Goal: Task Accomplishment & Management: Use online tool/utility

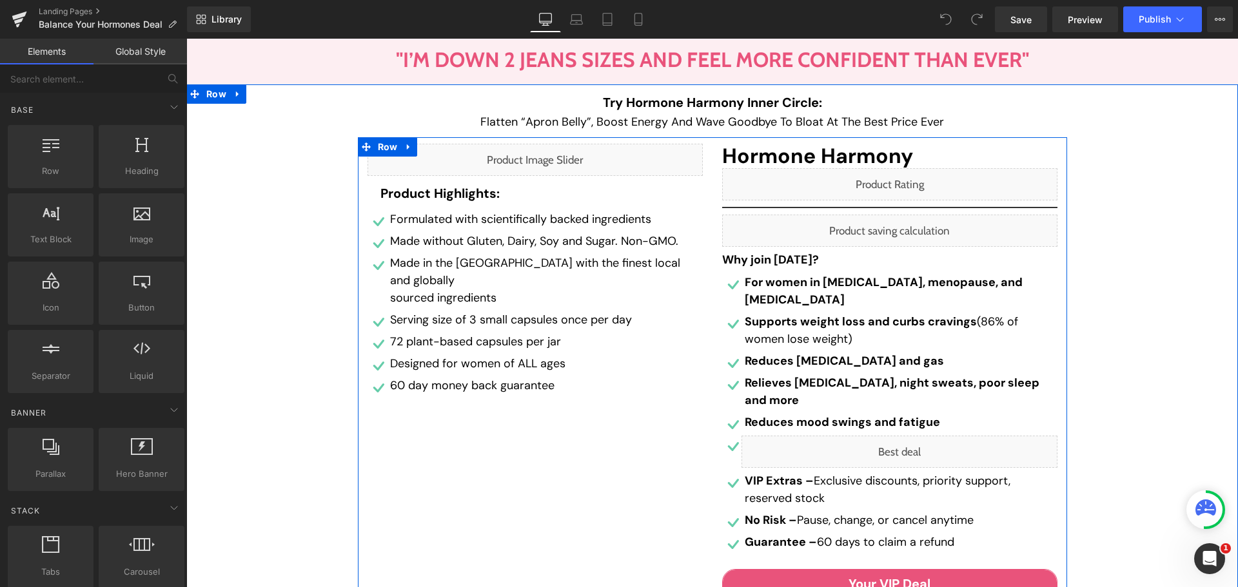
scroll to position [129, 0]
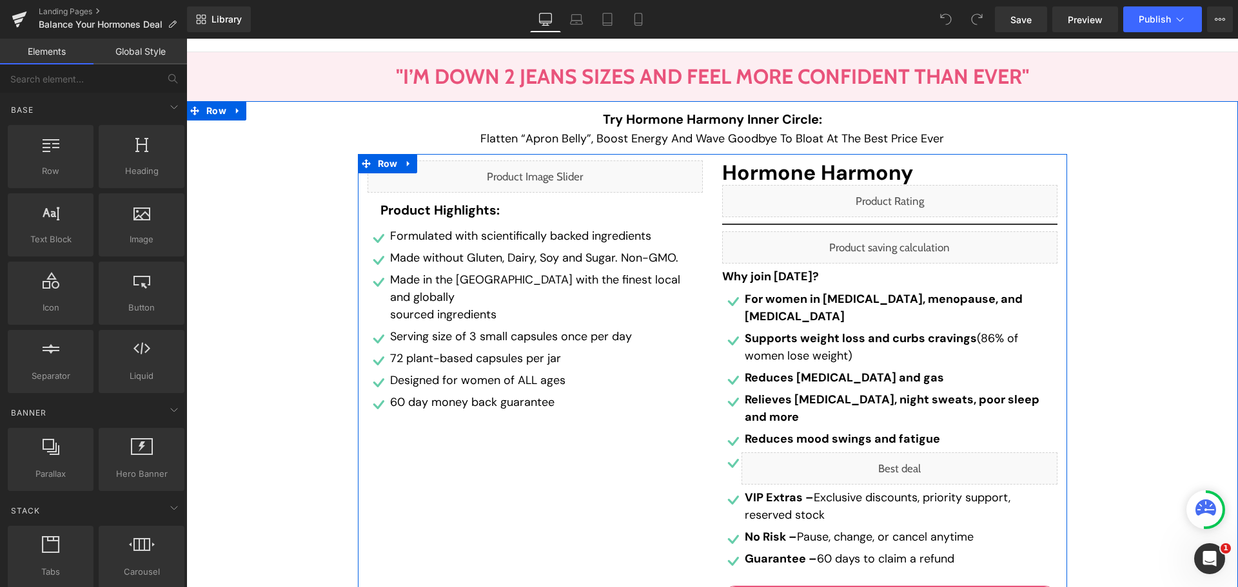
drag, startPoint x: 919, startPoint y: 264, endPoint x: 913, endPoint y: 249, distance: 15.6
click at [919, 263] on div "Liquid" at bounding box center [889, 247] width 335 height 32
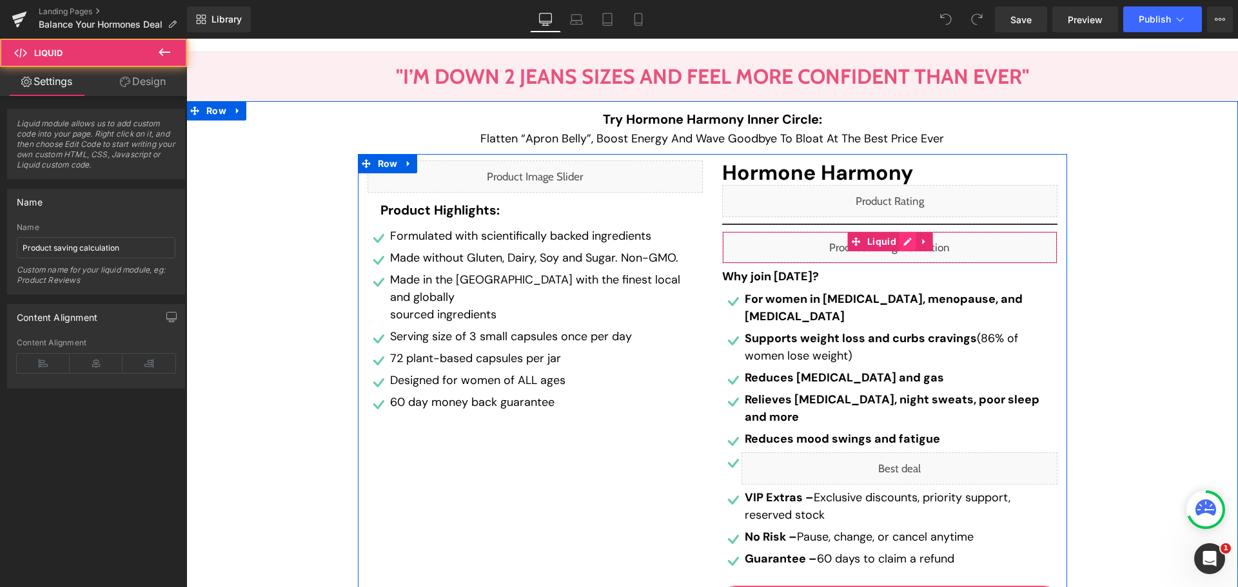
click at [907, 246] on div "Liquid" at bounding box center [889, 247] width 335 height 32
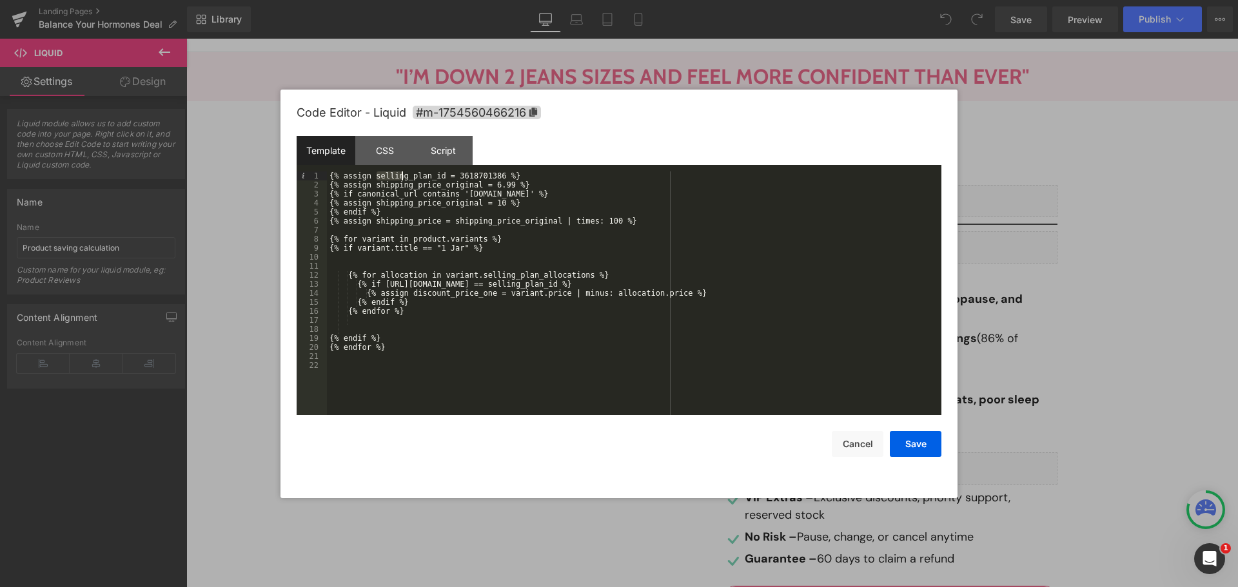
drag, startPoint x: 377, startPoint y: 175, endPoint x: 440, endPoint y: 175, distance: 63.2
click at [440, 175] on div "{% assign selling_plan_id = 3618701386 %} {% assign shipping_price_original = 6…" at bounding box center [634, 302] width 614 height 262
click at [446, 174] on div "{% assign selling_plan_id = 3618701386 %} {% assign shipping_price_original = 6…" at bounding box center [634, 302] width 614 height 262
click at [374, 177] on div "{% assign selling_plan_id = 3618701386 %} {% assign shipping_price_original = 6…" at bounding box center [634, 302] width 614 height 262
drag, startPoint x: 371, startPoint y: 177, endPoint x: 436, endPoint y: 173, distance: 65.2
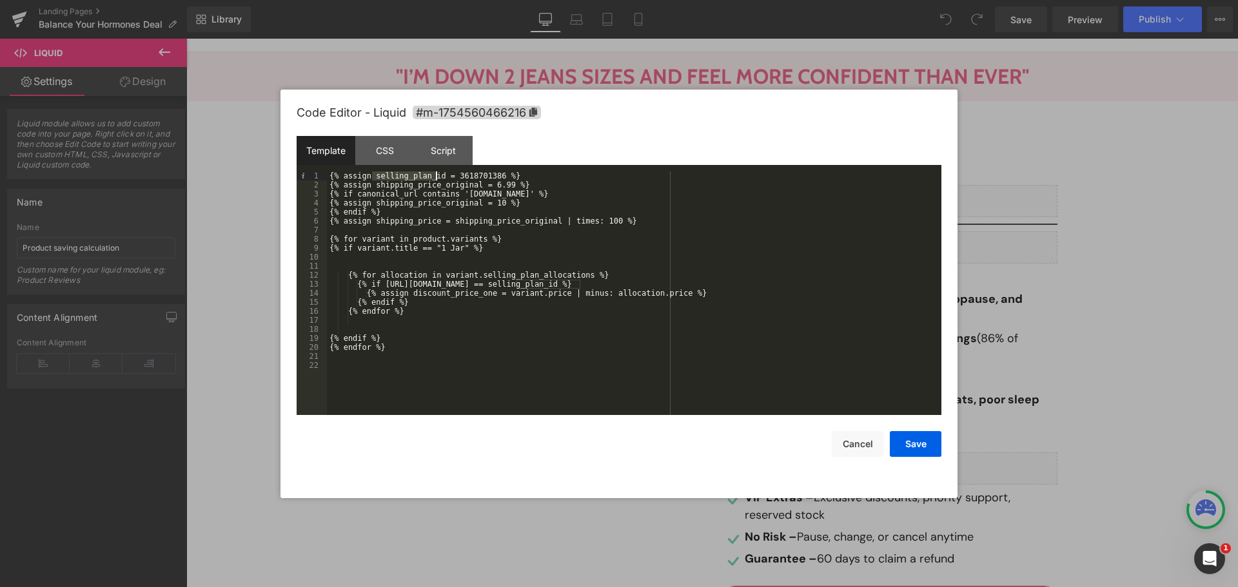
click at [436, 173] on div "{% assign selling_plan_id = 3618701386 %} {% assign shipping_price_original = 6…" at bounding box center [634, 302] width 614 height 262
drag, startPoint x: 448, startPoint y: 174, endPoint x: 492, endPoint y: 174, distance: 43.8
click at [492, 174] on div "{% assign selling_plan_id = 3618701386 %} {% assign shipping_price_original = 6…" at bounding box center [634, 302] width 614 height 262
drag, startPoint x: 484, startPoint y: 185, endPoint x: 500, endPoint y: 184, distance: 16.1
click at [500, 184] on div "{% assign selling_plan_id = 3618701386 %} {% assign shipping_price_original = 6…" at bounding box center [634, 302] width 614 height 262
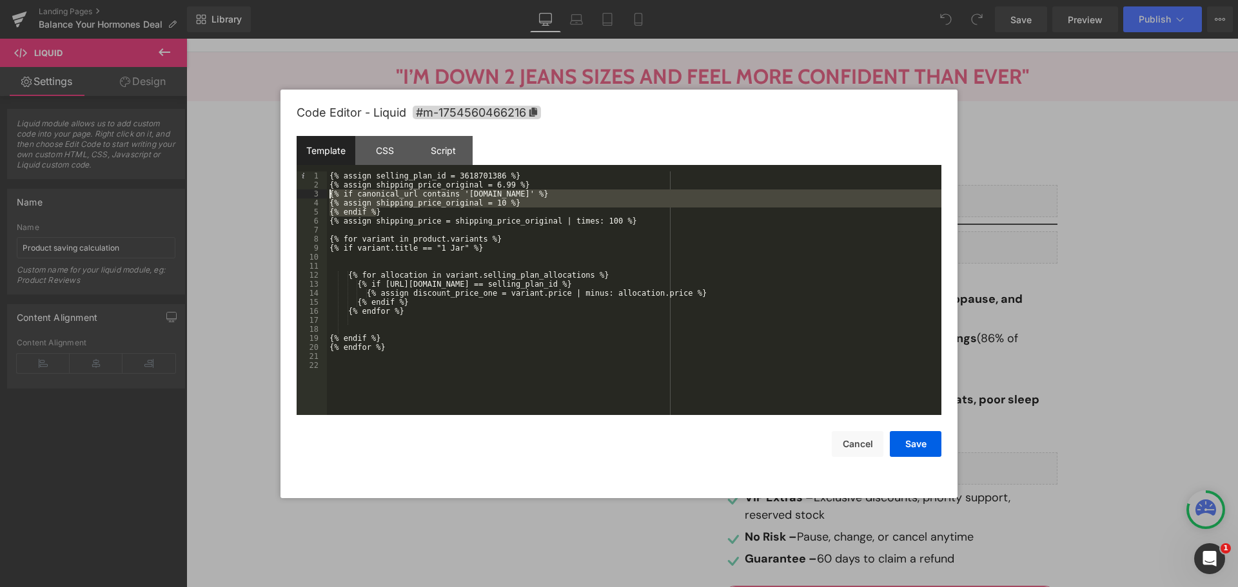
drag, startPoint x: 388, startPoint y: 211, endPoint x: 315, endPoint y: 197, distance: 74.8
click at [315, 197] on pre "1 2 3 4 5 6 7 8 9 10 11 12 13 14 15 16 17 18 19 20 21 22 {% assign selling_plan…" at bounding box center [618, 293] width 645 height 244
click at [403, 189] on div "{% assign selling_plan_id = 3618701386 %} {% assign shipping_price_original = 6…" at bounding box center [634, 302] width 614 height 262
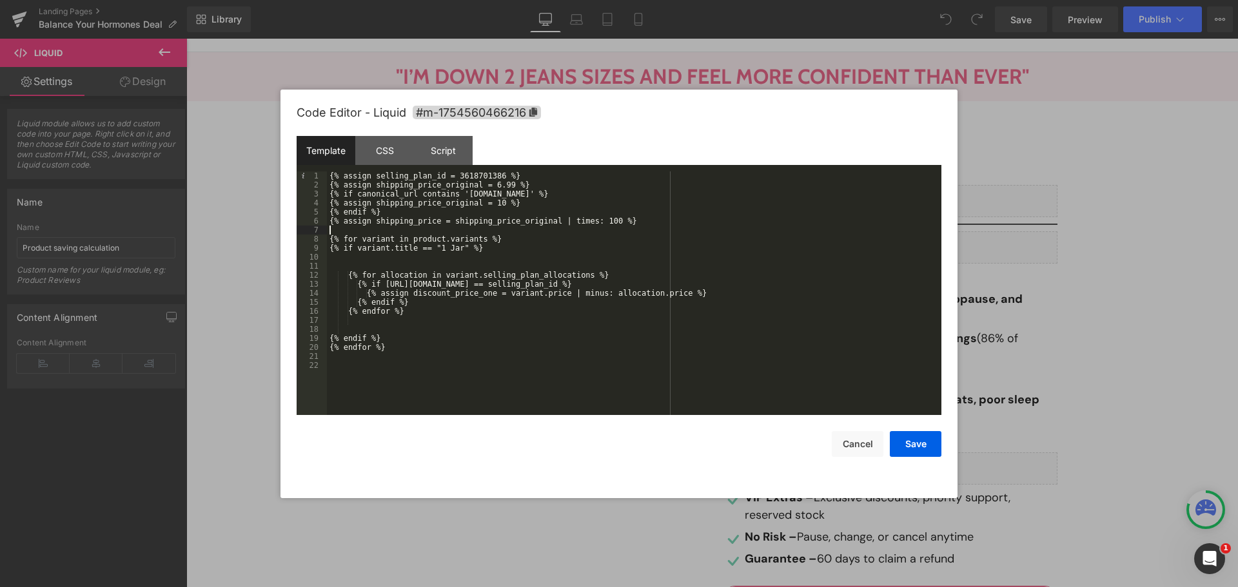
click at [416, 227] on div "{% assign selling_plan_id = 3618701386 %} {% assign shipping_price_original = 6…" at bounding box center [634, 302] width 614 height 262
click at [409, 220] on div "{% assign selling_plan_id = 3618701386 %} {% assign shipping_price_original = 6…" at bounding box center [634, 302] width 614 height 262
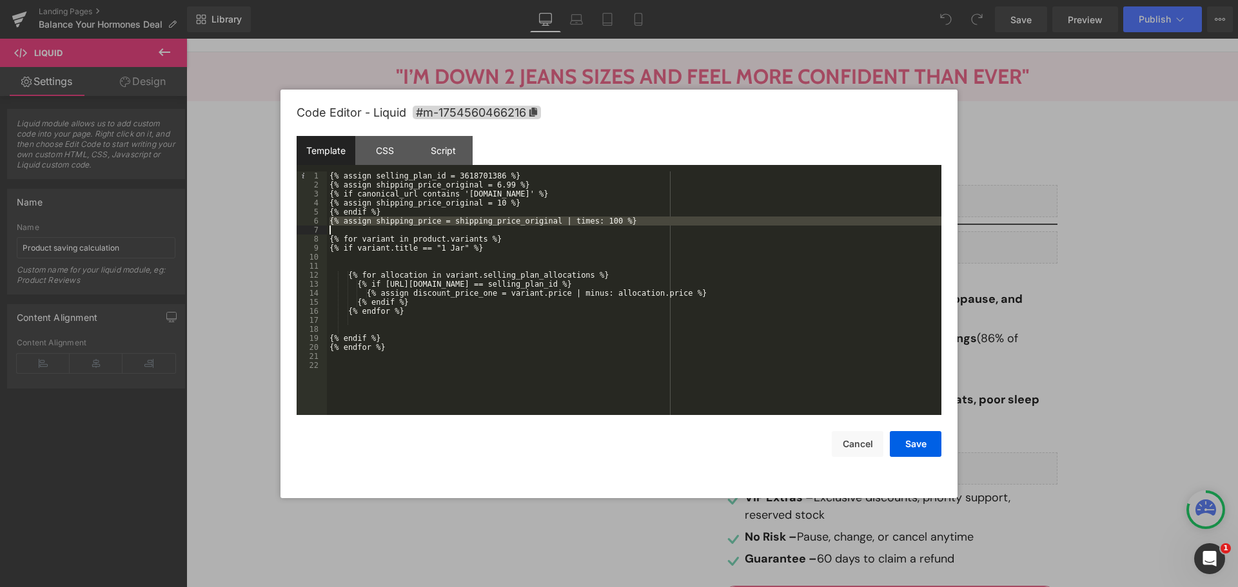
click at [447, 243] on div "{% assign selling_plan_id = 3618701386 %} {% assign shipping_price_original = 6…" at bounding box center [634, 302] width 614 height 262
click at [407, 222] on div "{% assign selling_plan_id = 3618701386 %} {% assign shipping_price_original = 6…" at bounding box center [634, 302] width 614 height 262
drag, startPoint x: 843, startPoint y: 443, endPoint x: 654, endPoint y: 383, distance: 198.9
click at [843, 443] on button "Cancel" at bounding box center [857, 444] width 52 height 26
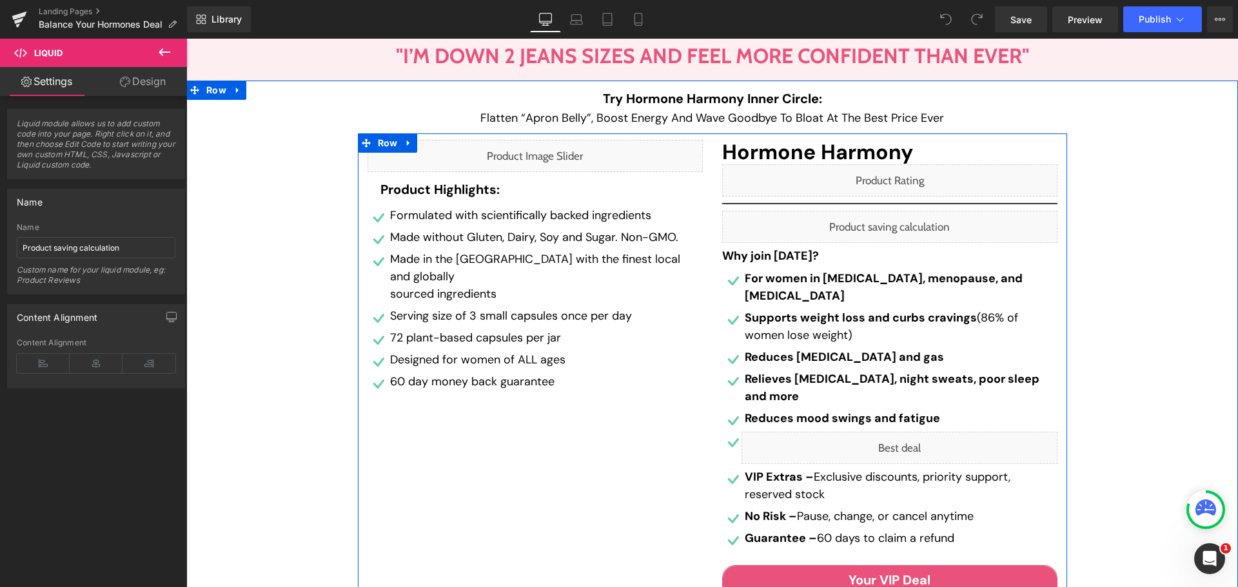
scroll to position [193, 0]
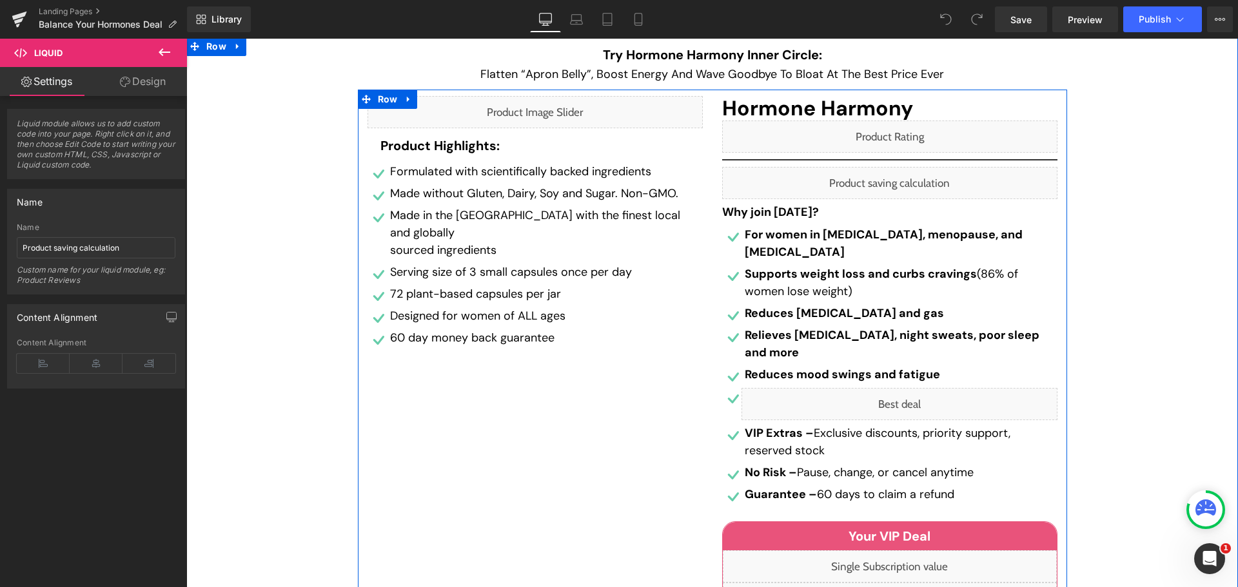
click at [687, 340] on div "Liquid Product Highlights: Heading Icon Formulated with scientifically backed i…" at bounding box center [535, 421] width 354 height 651
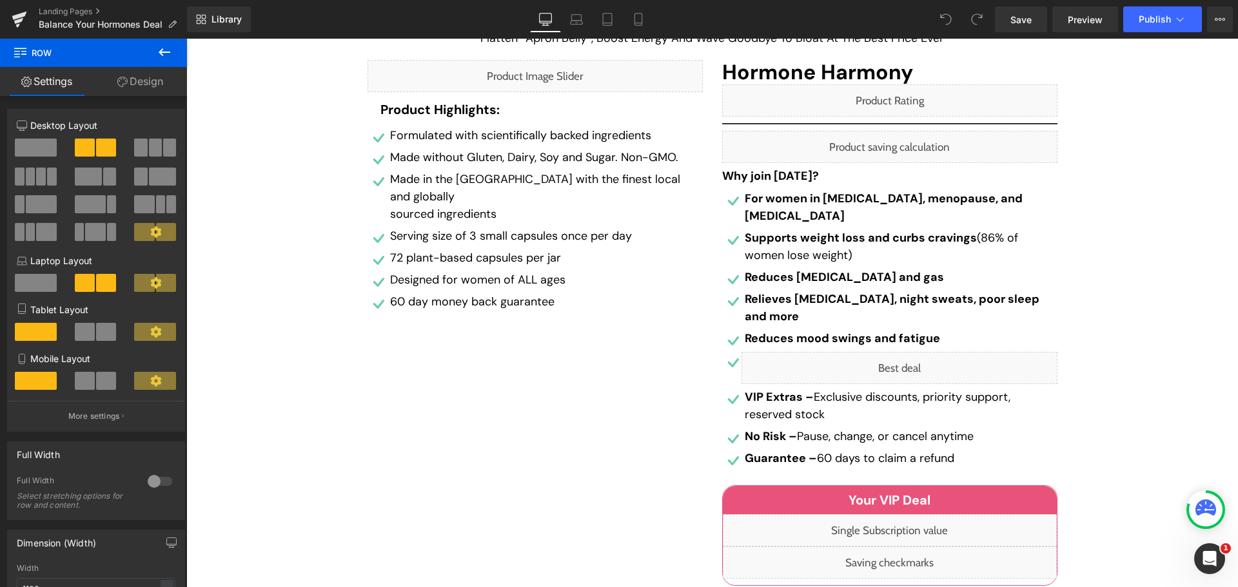
scroll to position [258, 0]
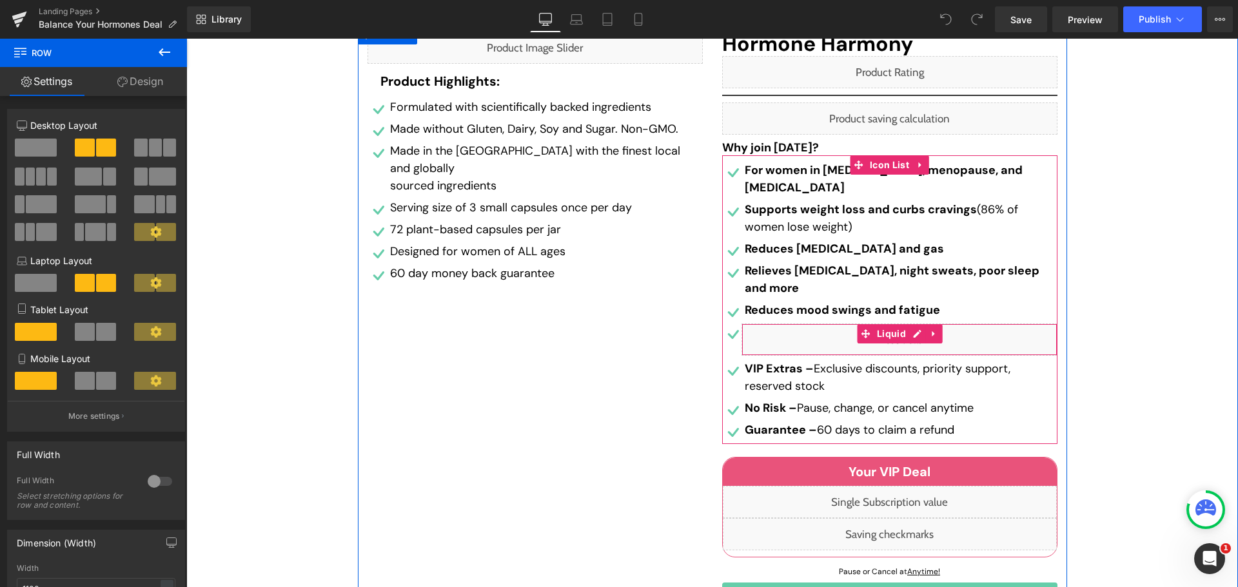
click at [908, 324] on div "Liquid" at bounding box center [899, 340] width 316 height 32
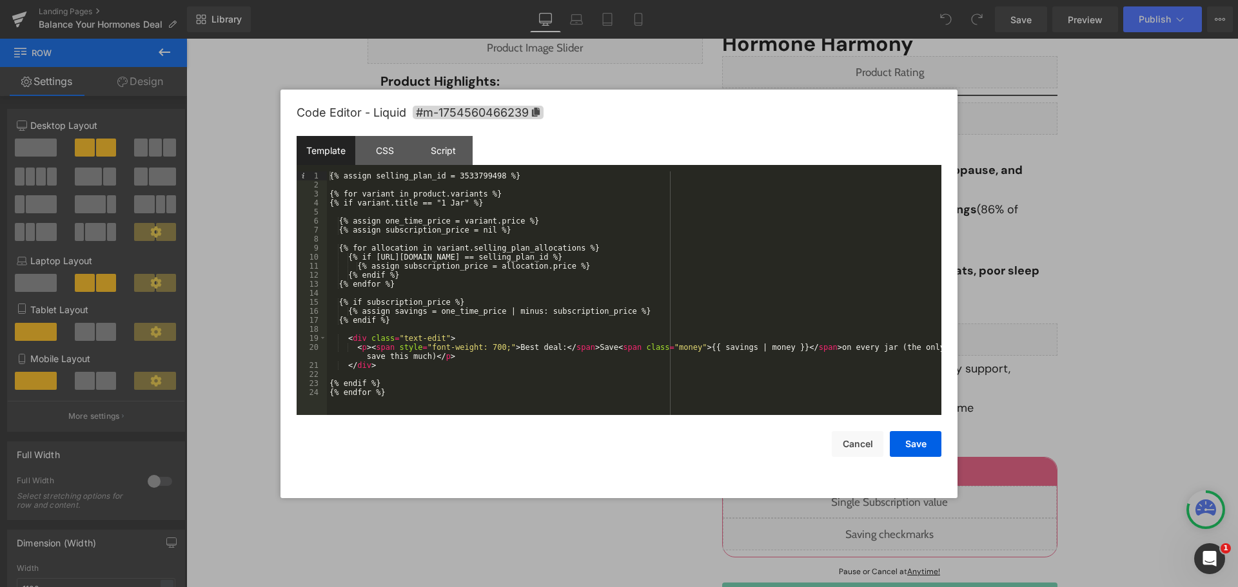
click at [472, 225] on div "{% assign selling_plan_id = 3533799498 %} {% for variant in product.variants %}…" at bounding box center [634, 302] width 614 height 262
click at [395, 301] on div "{% assign selling_plan_id = 3533799498 %} {% for variant in product.variants %}…" at bounding box center [634, 302] width 614 height 262
click at [454, 309] on div "{% assign selling_plan_id = 3533799498 %} {% for variant in product.variants %}…" at bounding box center [634, 302] width 614 height 262
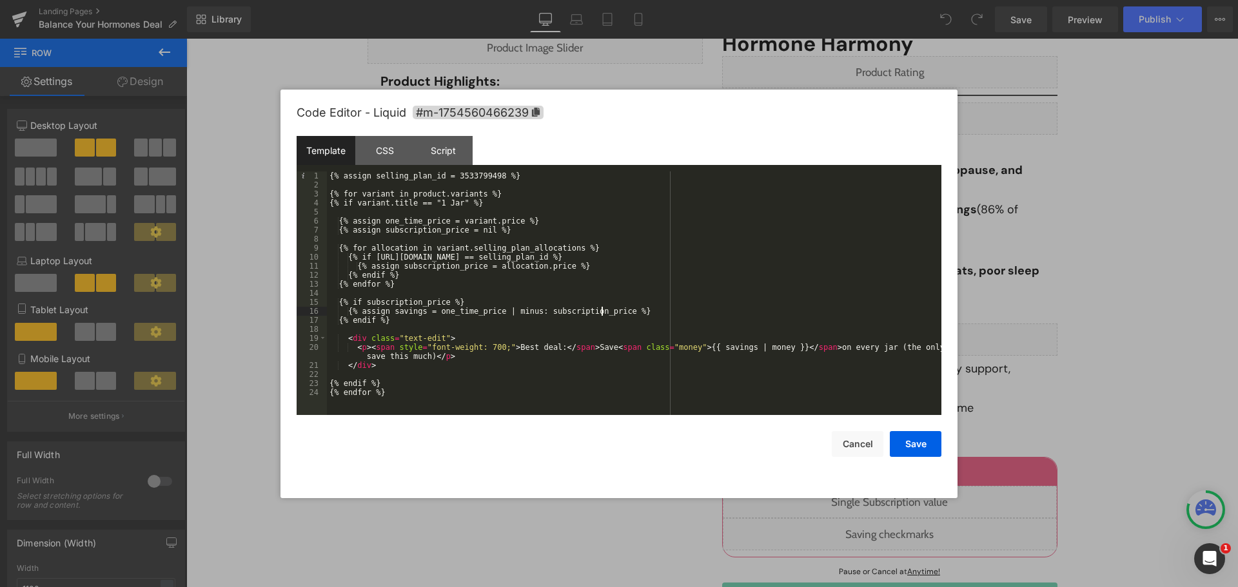
click at [601, 310] on div "{% assign selling_plan_id = 3533799498 %} {% for variant in product.variants %}…" at bounding box center [634, 302] width 614 height 262
click at [601, 309] on div "{% assign selling_plan_id = 3533799498 %} {% for variant in product.variants %}…" at bounding box center [634, 302] width 614 height 262
drag, startPoint x: 659, startPoint y: 308, endPoint x: 328, endPoint y: 315, distance: 330.7
click at [328, 315] on div "{% assign selling_plan_id = 3533799498 %} {% for variant in product.variants %}…" at bounding box center [634, 302] width 614 height 262
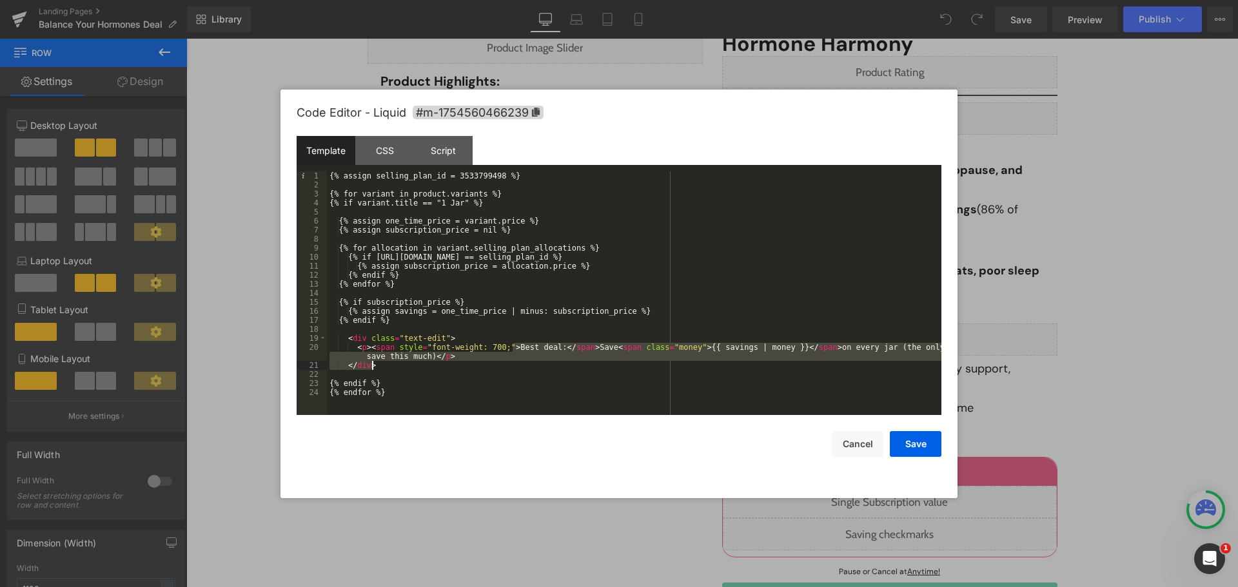
drag, startPoint x: 512, startPoint y: 349, endPoint x: 764, endPoint y: 366, distance: 253.3
click at [764, 366] on div "{% assign selling_plan_id = 3533799498 %} {% for variant in product.variants %}…" at bounding box center [634, 302] width 614 height 262
click at [579, 365] on div "{% assign selling_plan_id = 3533799498 %} {% for variant in product.variants %}…" at bounding box center [634, 293] width 614 height 244
drag, startPoint x: 443, startPoint y: 369, endPoint x: 295, endPoint y: 336, distance: 152.0
click at [295, 336] on div "Code Editor - Liquid #m-1754560466239 Template CSS Script Data 1 2 3 4 5 6 7 8 …" at bounding box center [618, 294] width 677 height 409
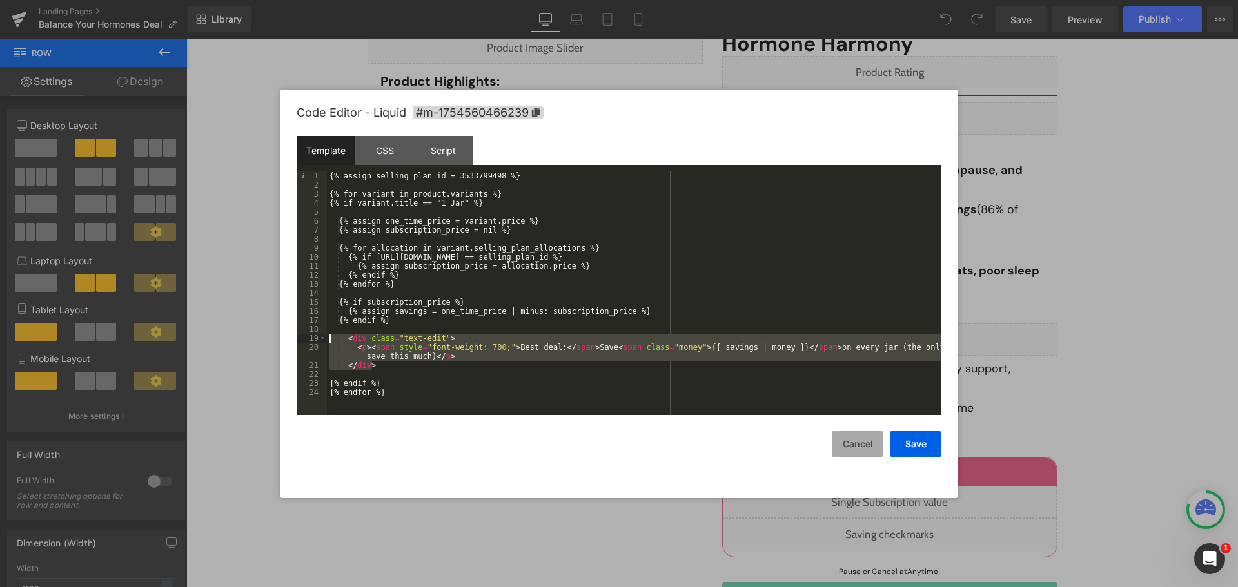
click at [869, 454] on button "Cancel" at bounding box center [857, 444] width 52 height 26
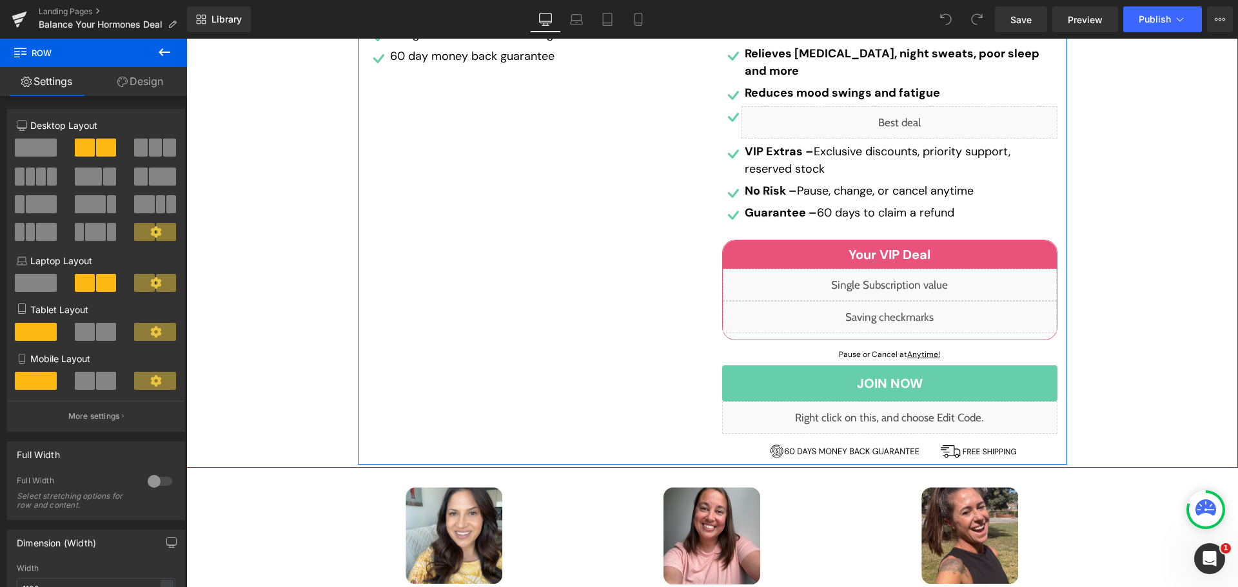
scroll to position [516, 0]
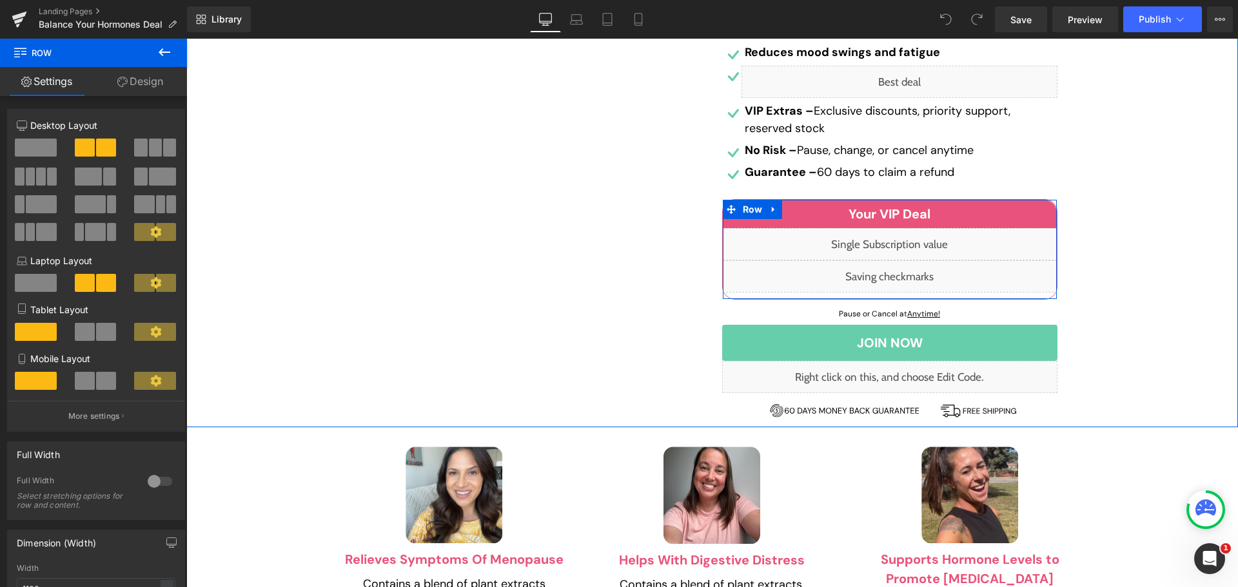
click at [900, 228] on div "Liquid" at bounding box center [890, 244] width 334 height 32
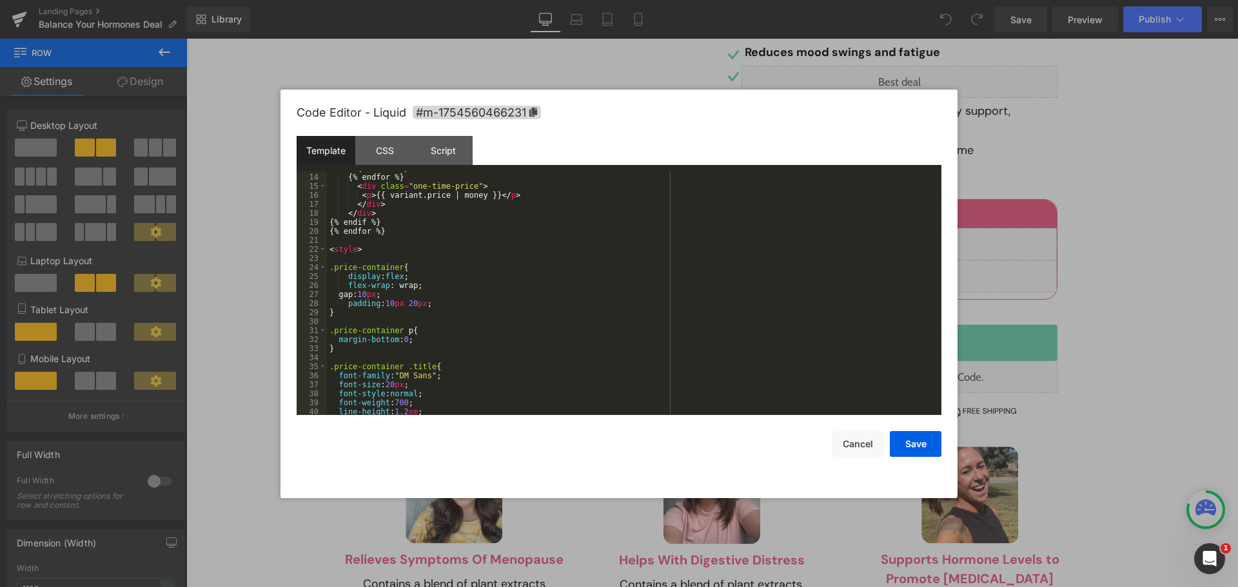
scroll to position [0, 0]
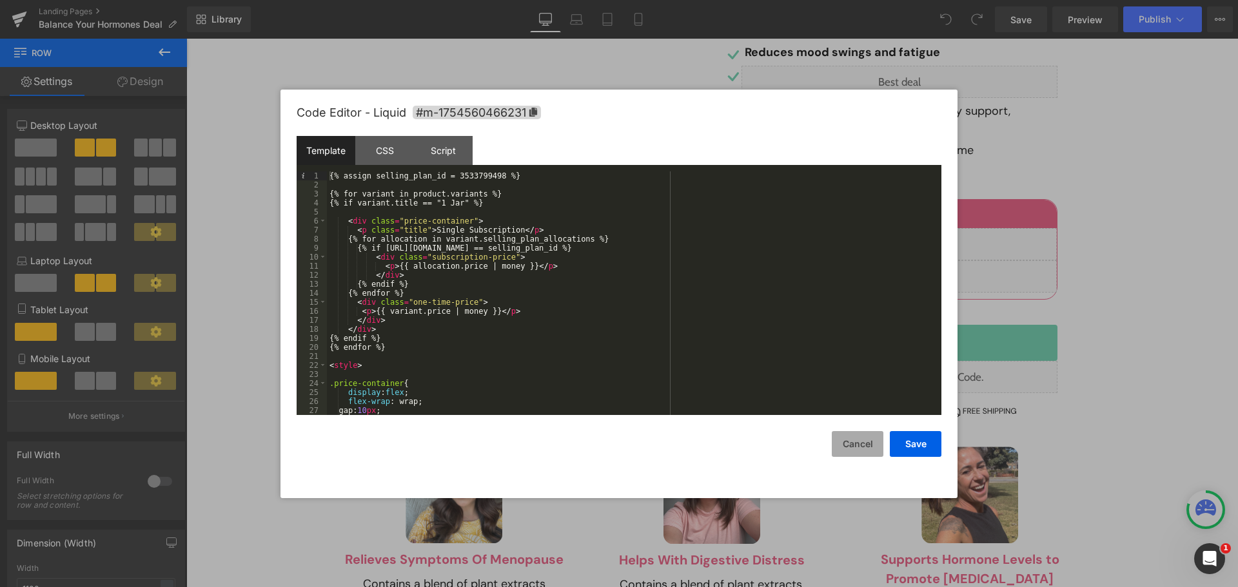
click at [858, 433] on button "Cancel" at bounding box center [857, 444] width 52 height 26
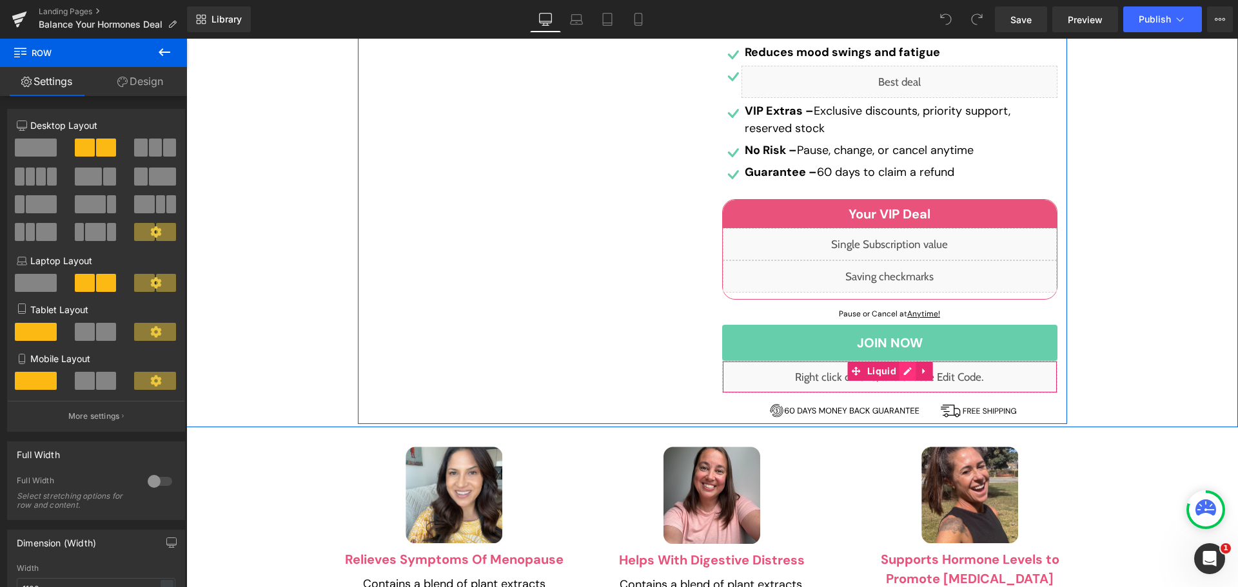
click at [902, 361] on div "Liquid" at bounding box center [889, 377] width 335 height 32
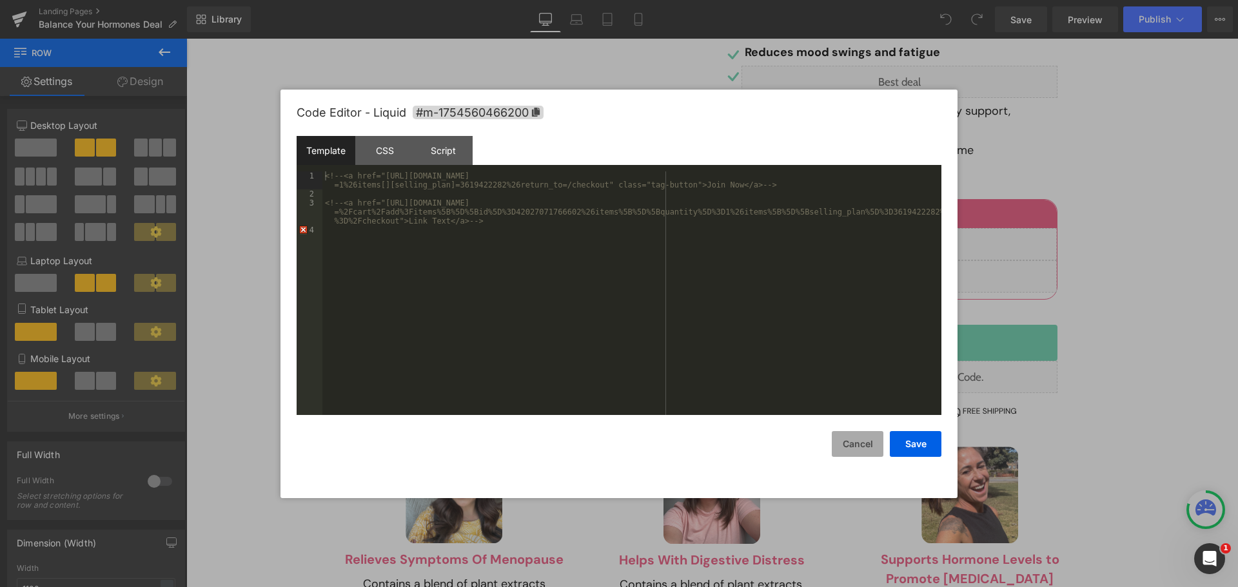
click at [869, 447] on button "Cancel" at bounding box center [857, 444] width 52 height 26
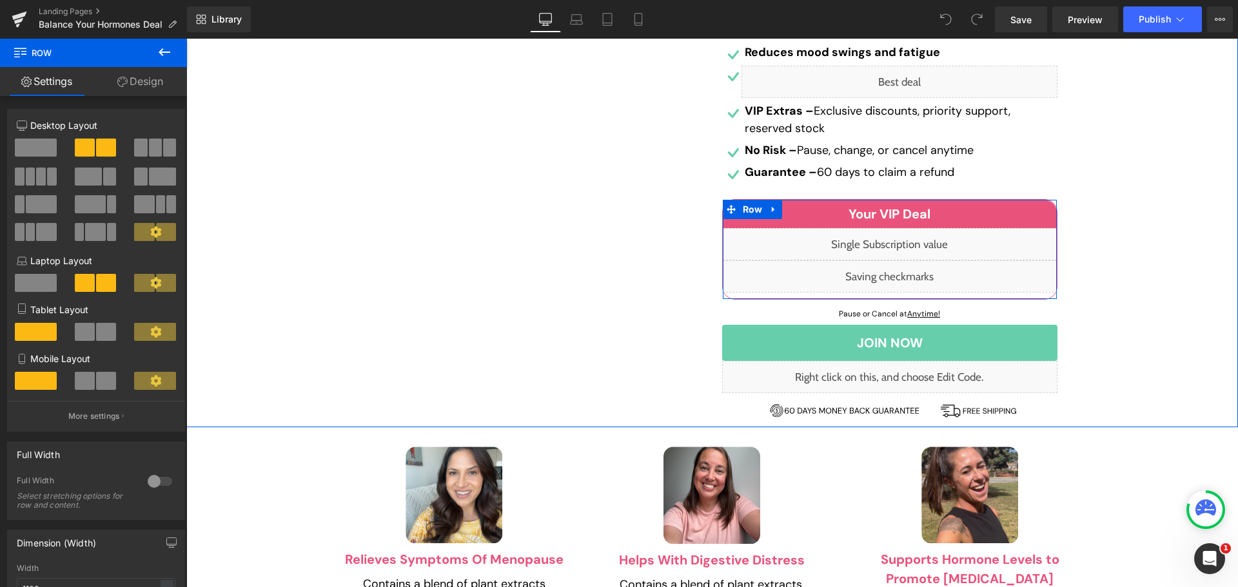
click at [906, 260] on div "Liquid" at bounding box center [890, 276] width 334 height 32
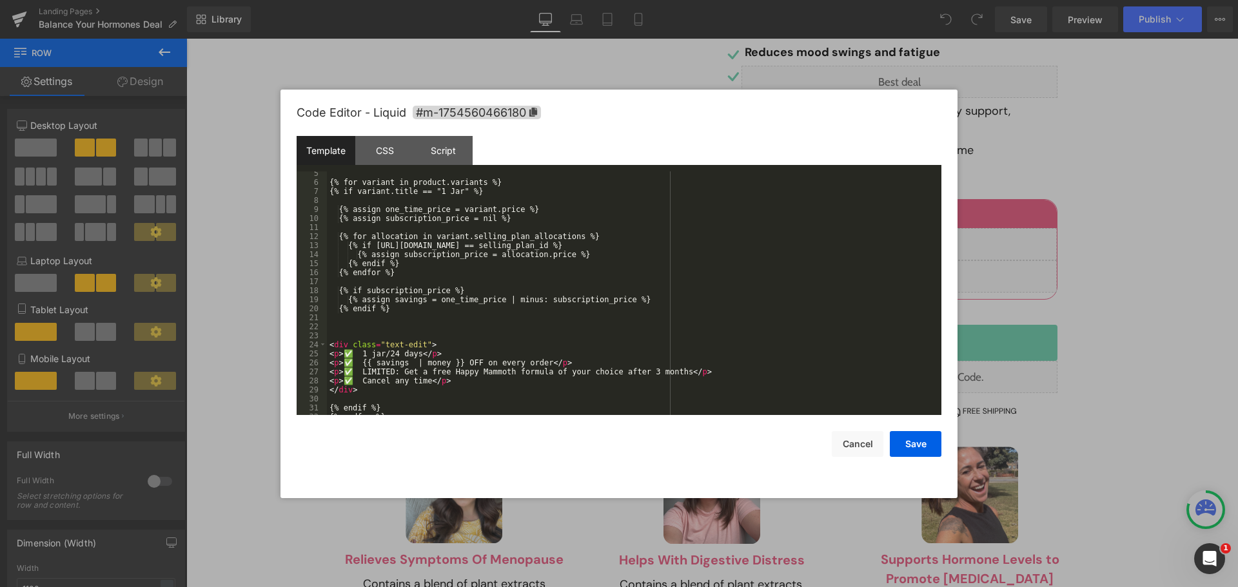
scroll to position [39, 0]
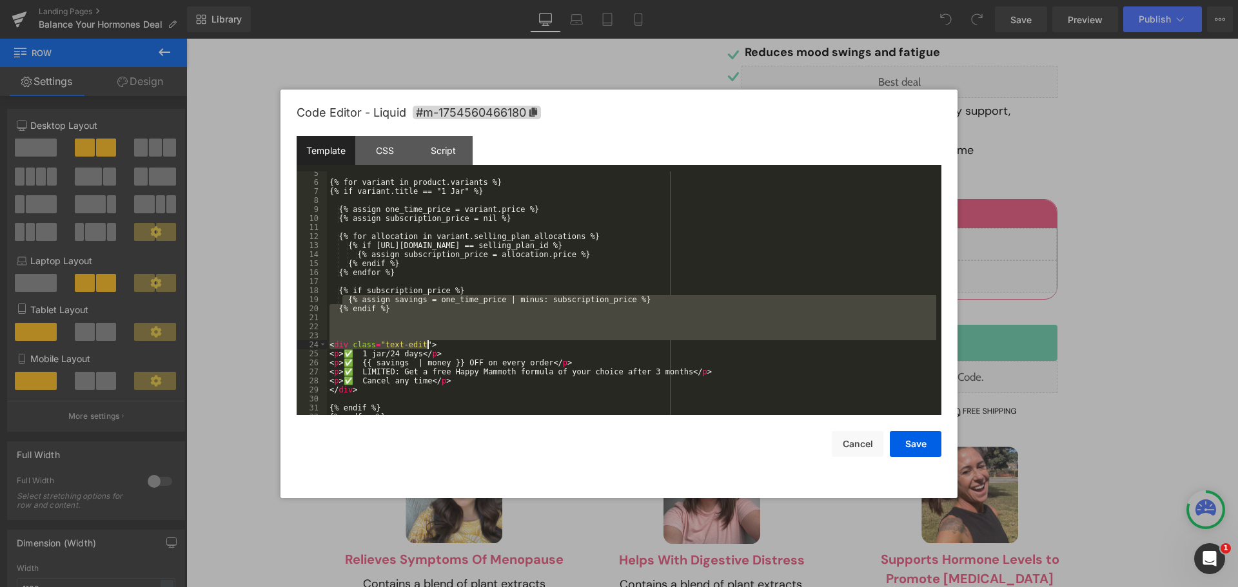
drag, startPoint x: 356, startPoint y: 297, endPoint x: 466, endPoint y: 338, distance: 117.7
click at [469, 341] on div "{% for variant in product.variants %} {% if variant.title == "1 Jar" %} {% assi…" at bounding box center [631, 300] width 609 height 262
click at [466, 337] on div "{% for variant in product.variants %} {% if variant.title == "1 Jar" %} {% assi…" at bounding box center [631, 293] width 609 height 244
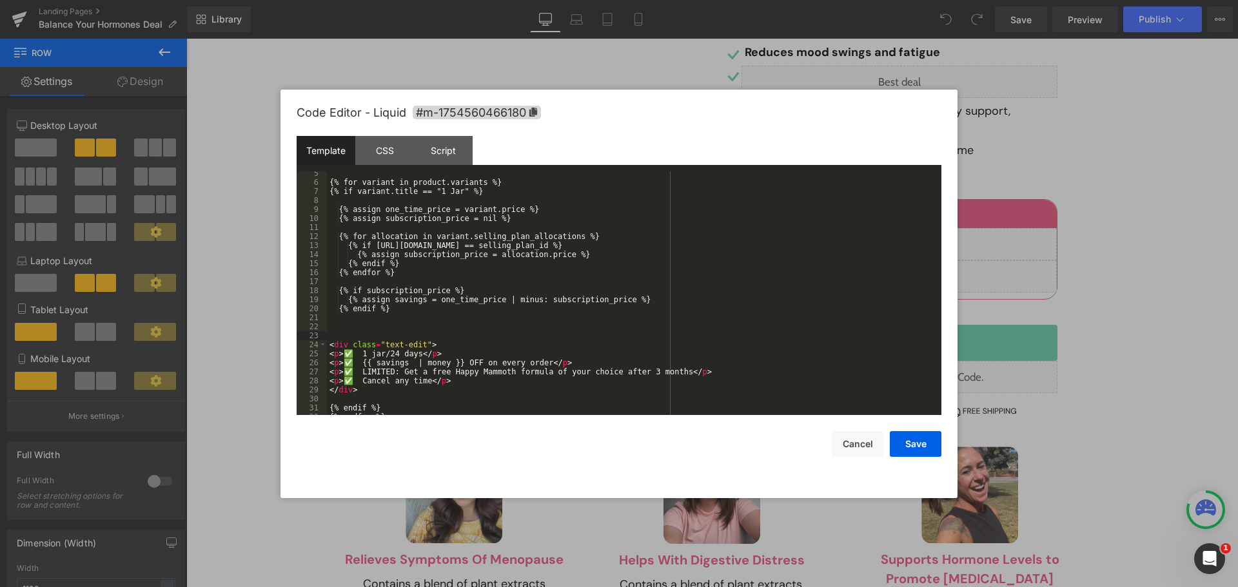
click at [411, 300] on div "{% for variant in product.variants %} {% if variant.title == "1 Jar" %} {% assi…" at bounding box center [631, 300] width 609 height 262
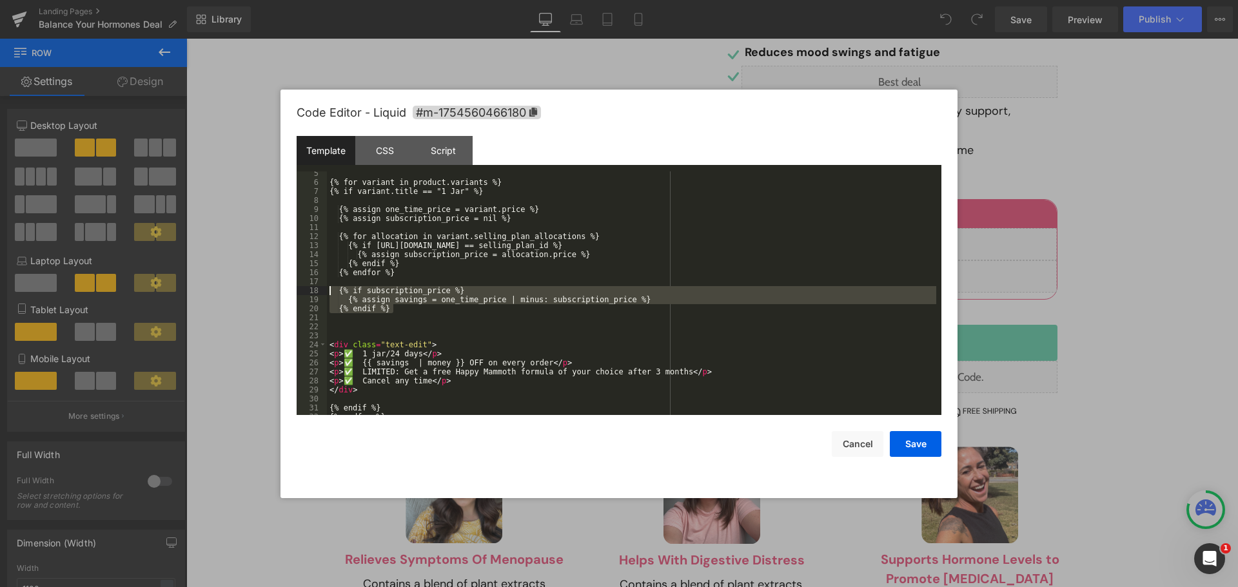
drag, startPoint x: 611, startPoint y: 306, endPoint x: 322, endPoint y: 287, distance: 289.3
click at [322, 287] on pre "5 6 7 8 9 10 11 12 13 14 15 16 17 18 19 20 21 22 23 24 25 26 27 28 29 30 31 32 …" at bounding box center [618, 293] width 645 height 244
click at [846, 448] on button "Cancel" at bounding box center [857, 444] width 52 height 26
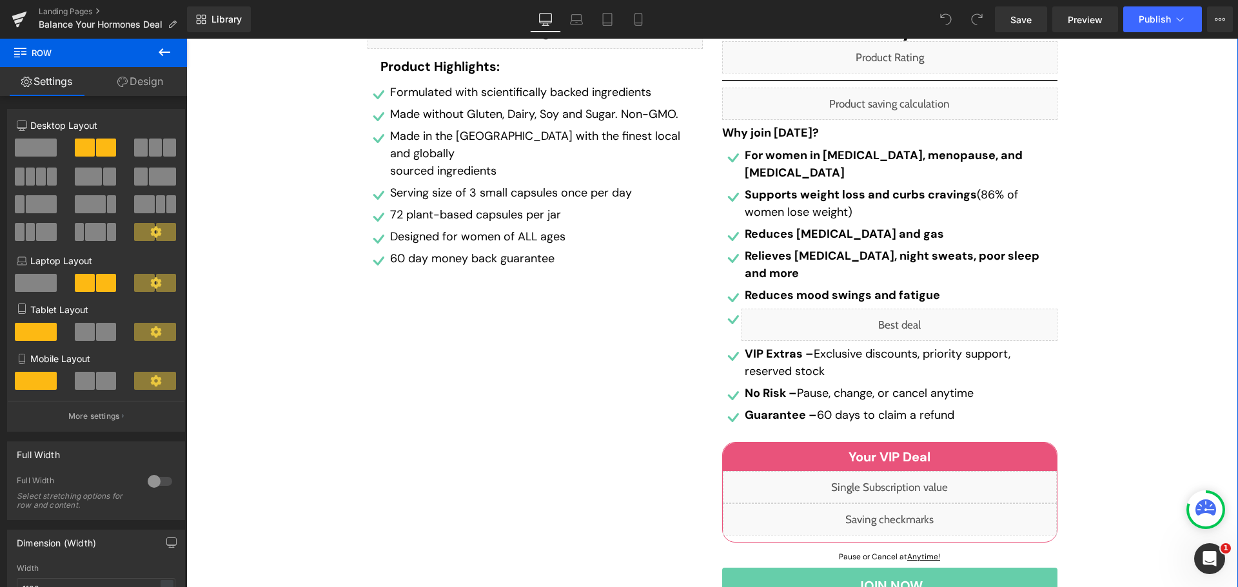
scroll to position [193, 0]
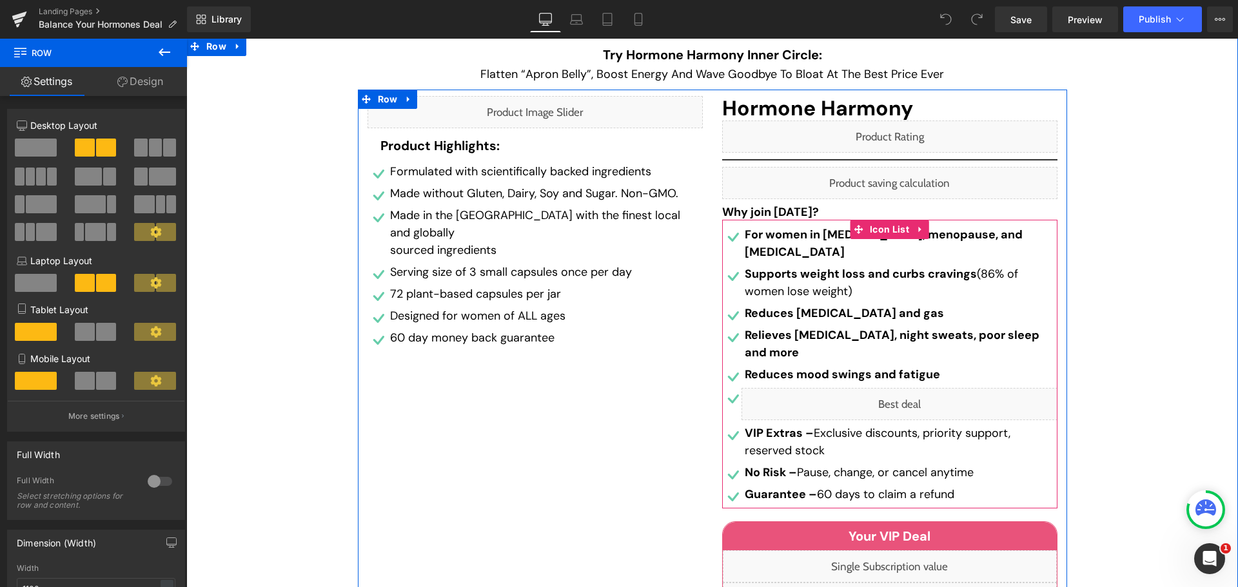
click at [909, 388] on div "Liquid" at bounding box center [899, 404] width 316 height 32
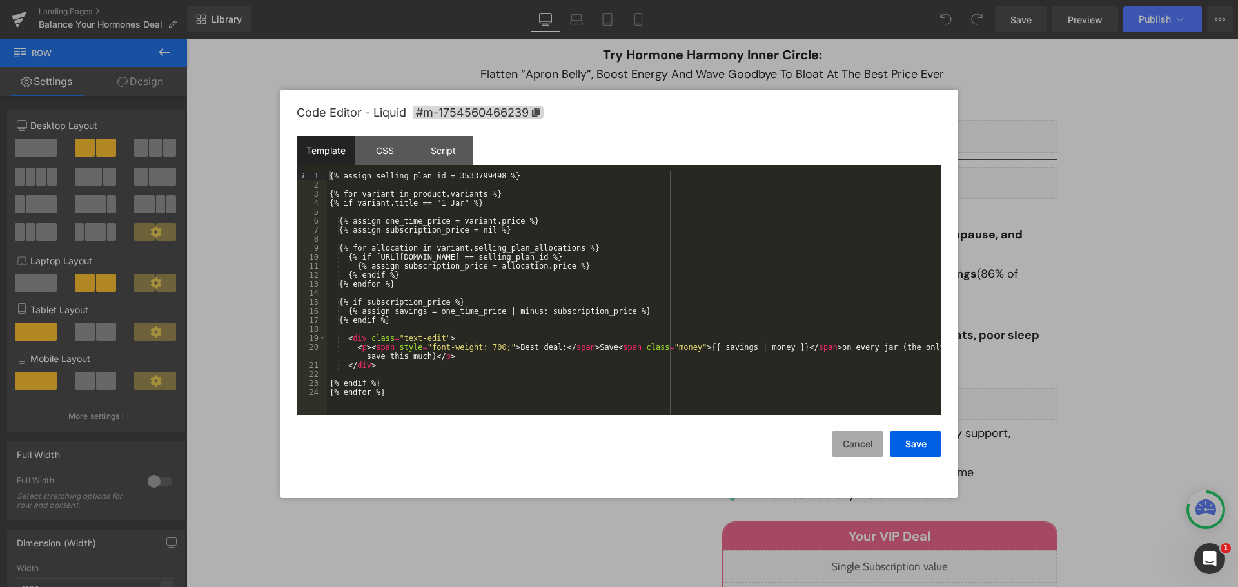
click at [849, 450] on button "Cancel" at bounding box center [857, 444] width 52 height 26
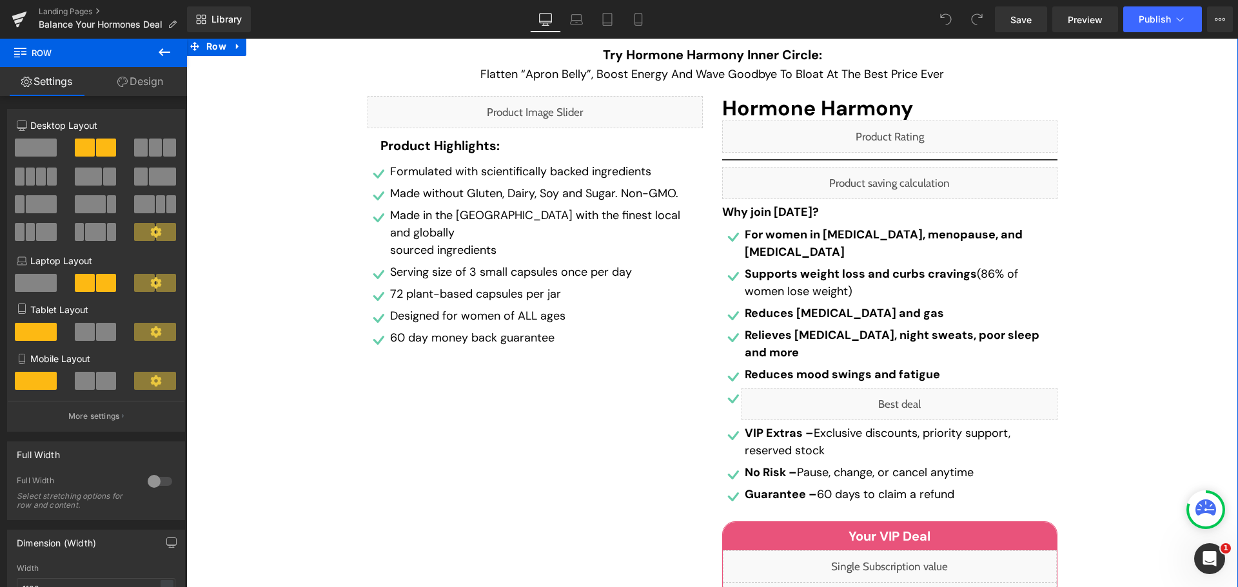
click at [266, 120] on div "Try Hormone Harmony Inner Circle: Heading Flatten “Apron Belly”, Boost Energy A…" at bounding box center [711, 397] width 1051 height 700
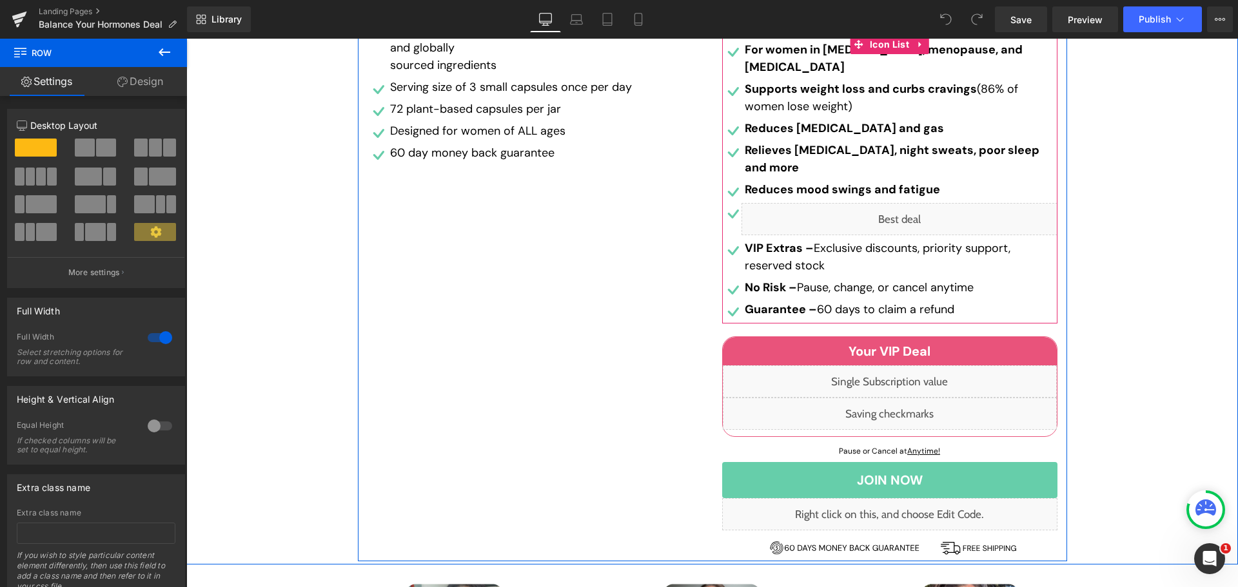
scroll to position [387, 0]
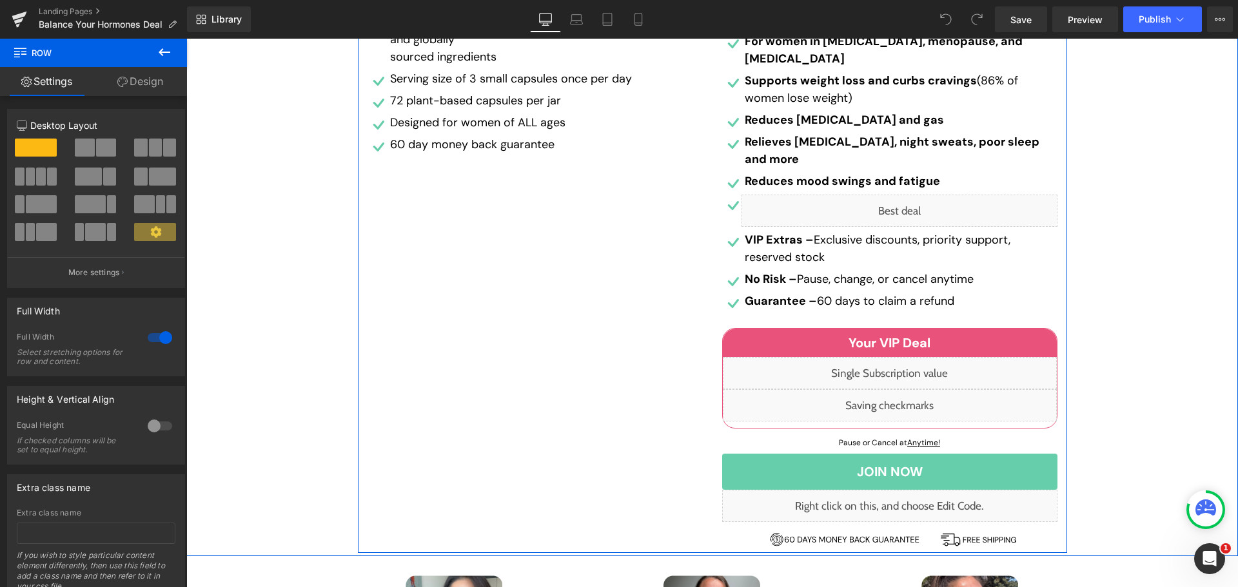
click at [913, 389] on div "Liquid" at bounding box center [890, 405] width 334 height 32
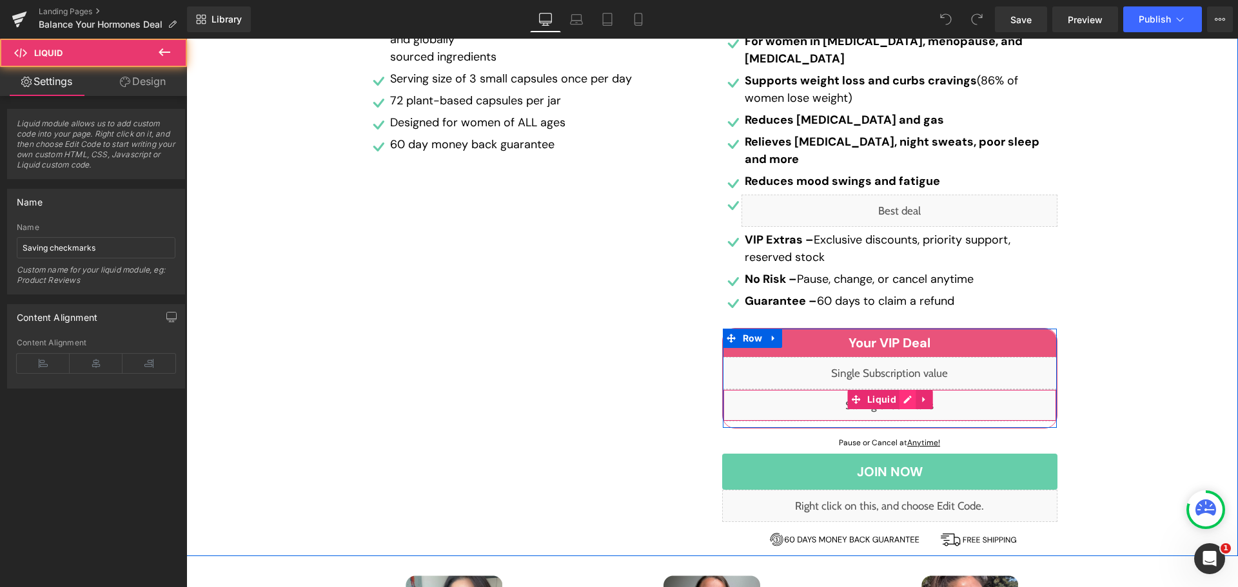
click at [895, 389] on div "Liquid" at bounding box center [890, 405] width 334 height 32
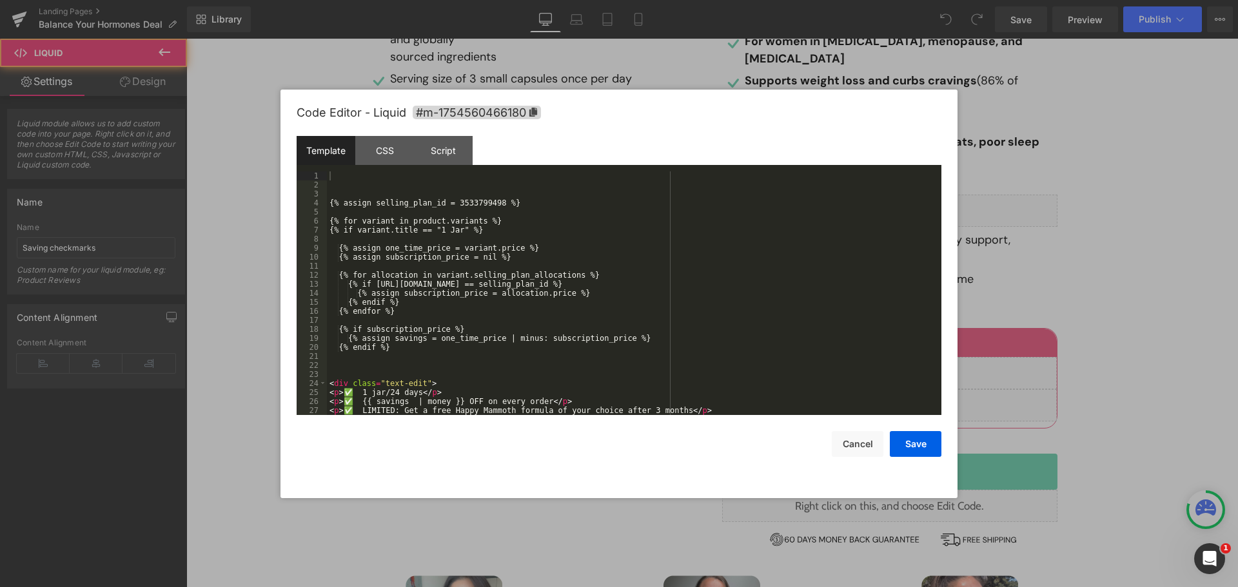
scroll to position [45, 0]
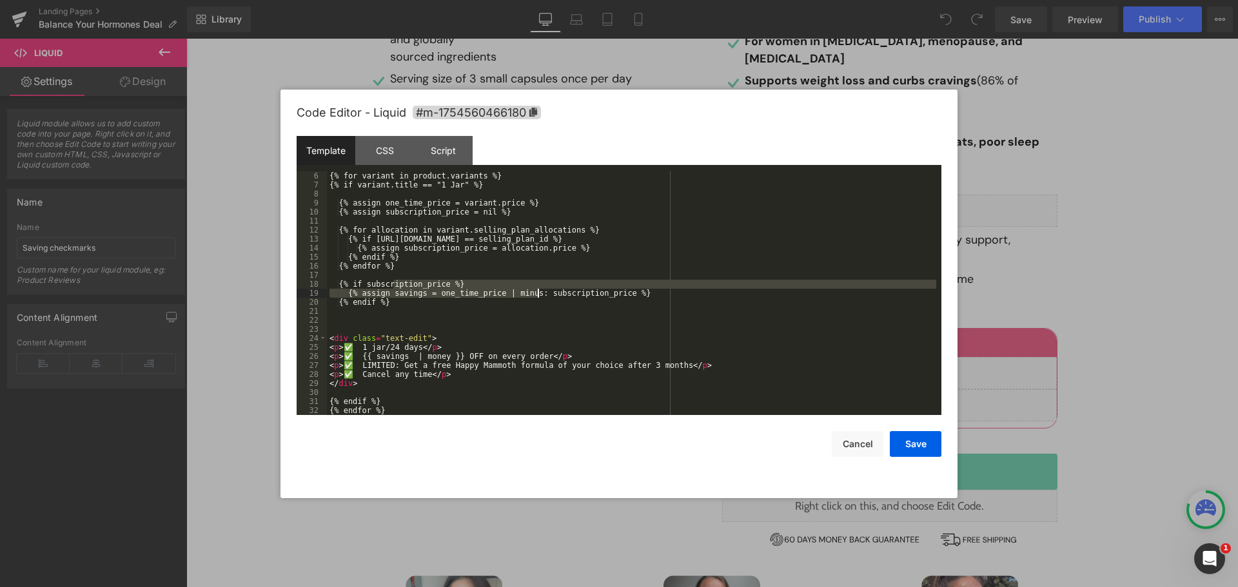
drag, startPoint x: 392, startPoint y: 287, endPoint x: 588, endPoint y: 293, distance: 196.7
click at [588, 293] on div "{% for variant in product.variants %} {% if variant.title == "1 Jar" %} {% assi…" at bounding box center [631, 302] width 609 height 262
click at [588, 293] on div "{% for variant in product.variants %} {% if variant.title == "1 Jar" %} {% assi…" at bounding box center [631, 293] width 609 height 244
drag, startPoint x: 654, startPoint y: 293, endPoint x: 335, endPoint y: 280, distance: 318.7
click at [335, 280] on div "{% for variant in product.variants %} {% if variant.title == "1 Jar" %} {% assi…" at bounding box center [631, 302] width 609 height 262
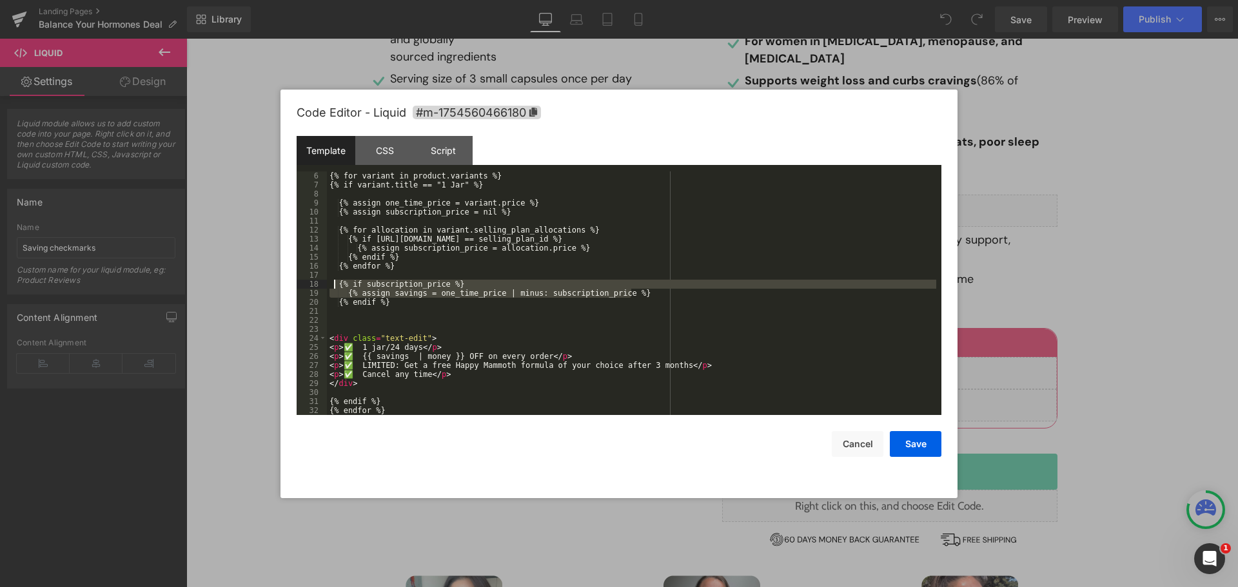
scroll to position [0, 0]
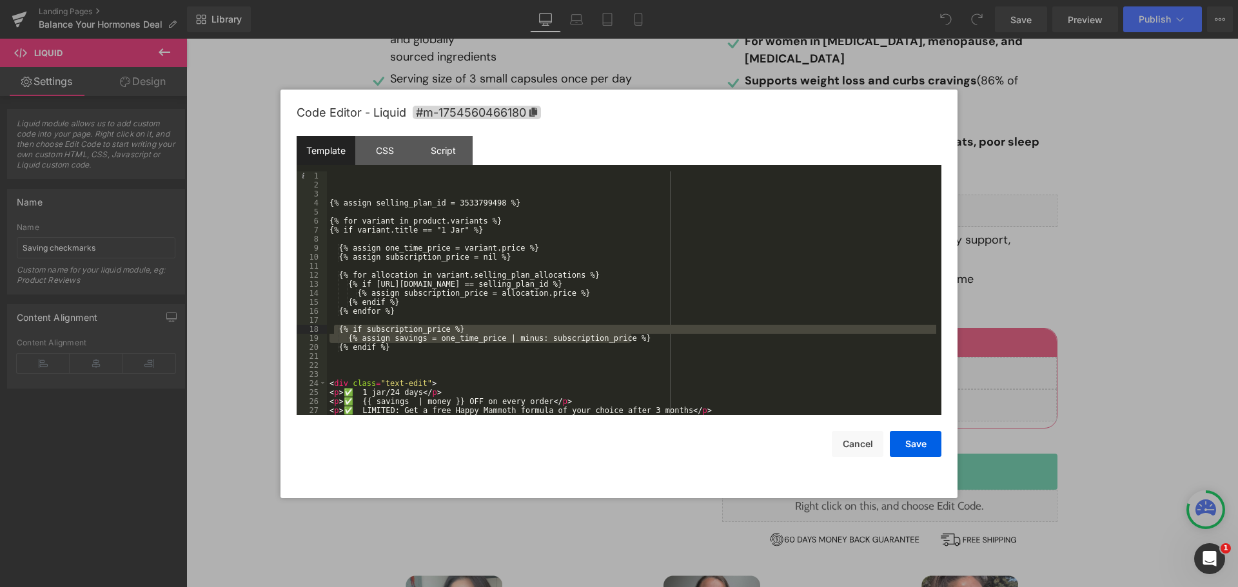
click at [525, 320] on div "{% assign selling_plan_id = 3533799498 %} {% for variant in product.variants %}…" at bounding box center [631, 302] width 609 height 262
drag, startPoint x: 661, startPoint y: 328, endPoint x: 351, endPoint y: 333, distance: 310.7
click at [351, 333] on div "{% assign selling_plan_id = 3533799498 %} {% for variant in product.variants %}…" at bounding box center [631, 302] width 609 height 262
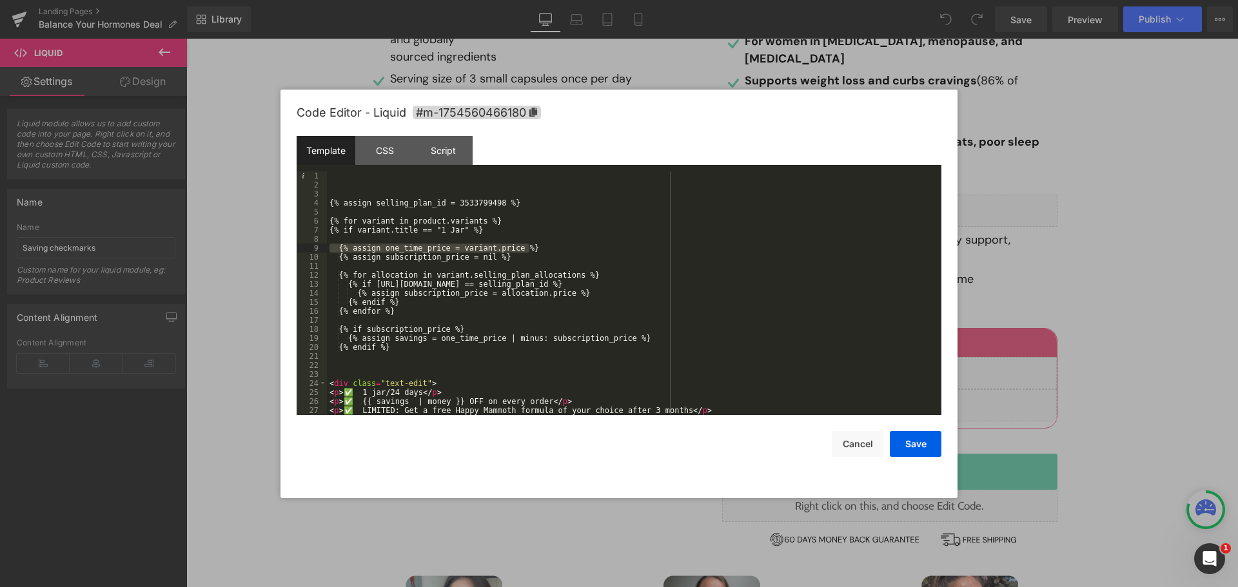
drag, startPoint x: 540, startPoint y: 246, endPoint x: 331, endPoint y: 247, distance: 209.5
click at [331, 247] on div "{% assign selling_plan_id = 3533799498 %} {% for variant in product.variants %}…" at bounding box center [631, 302] width 609 height 262
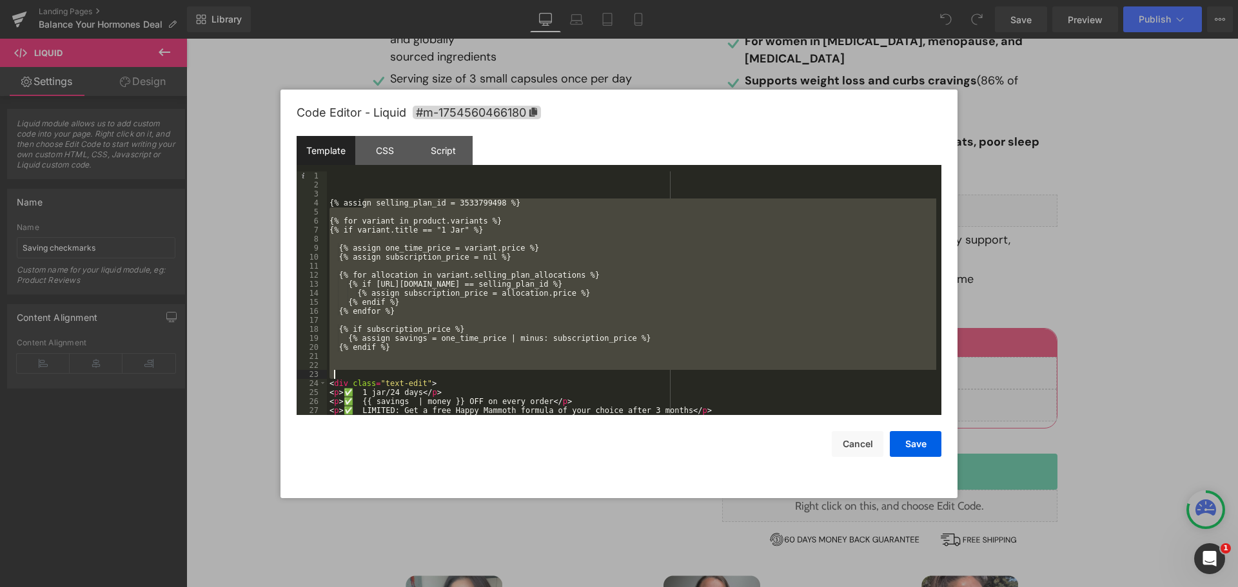
drag, startPoint x: 364, startPoint y: 199, endPoint x: 482, endPoint y: 373, distance: 209.7
click at [482, 373] on div "{% assign selling_plan_id = 3533799498 %} {% for variant in product.variants %}…" at bounding box center [631, 302] width 609 height 262
click at [482, 370] on div "{% assign selling_plan_id = 3533799498 %} {% for variant in product.variants %}…" at bounding box center [631, 293] width 609 height 244
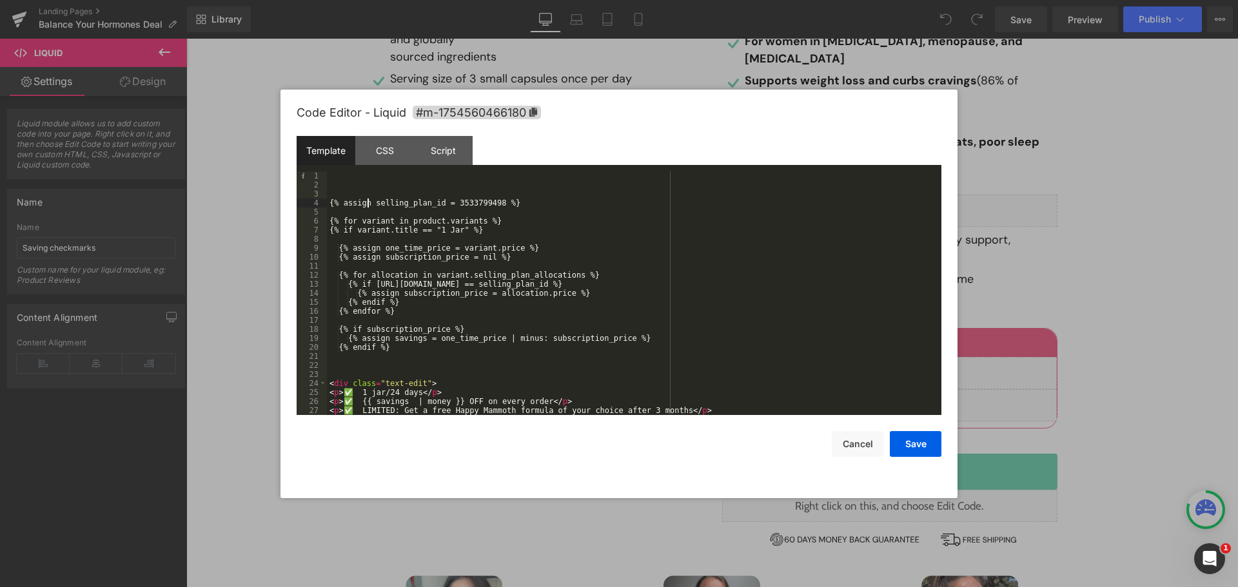
drag, startPoint x: 373, startPoint y: 203, endPoint x: 522, endPoint y: 212, distance: 149.8
click at [454, 209] on div "{% assign selling_plan_id = 3533799498 %} {% for variant in product.variants %}…" at bounding box center [631, 302] width 609 height 262
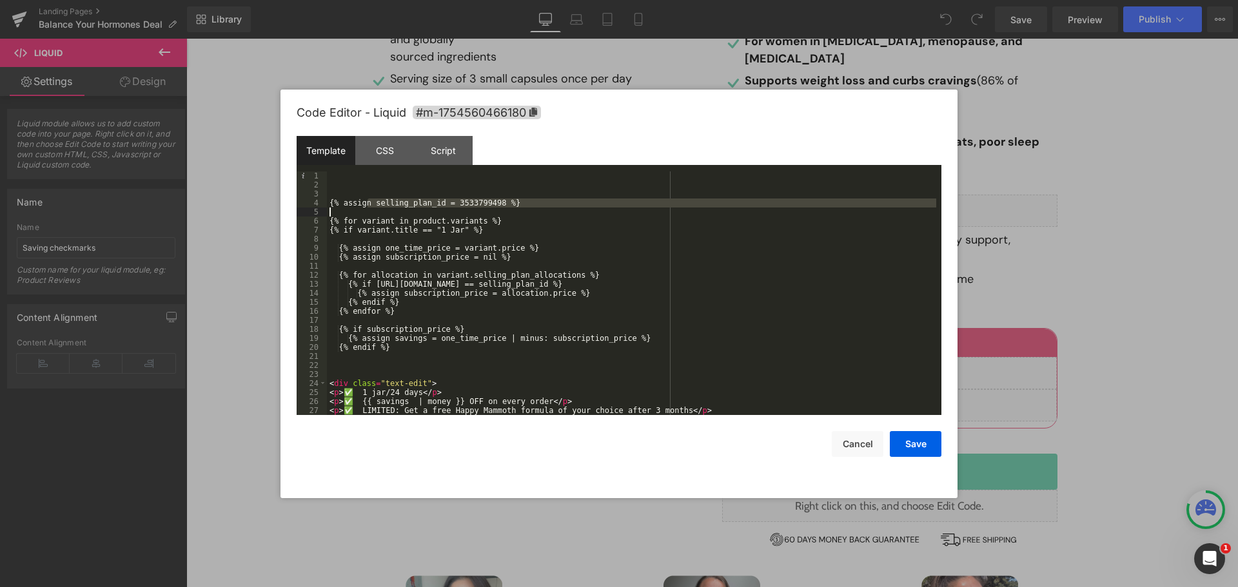
click at [570, 214] on div "{% assign selling_plan_id = 3533799498 %} {% for variant in product.variants %}…" at bounding box center [631, 293] width 609 height 244
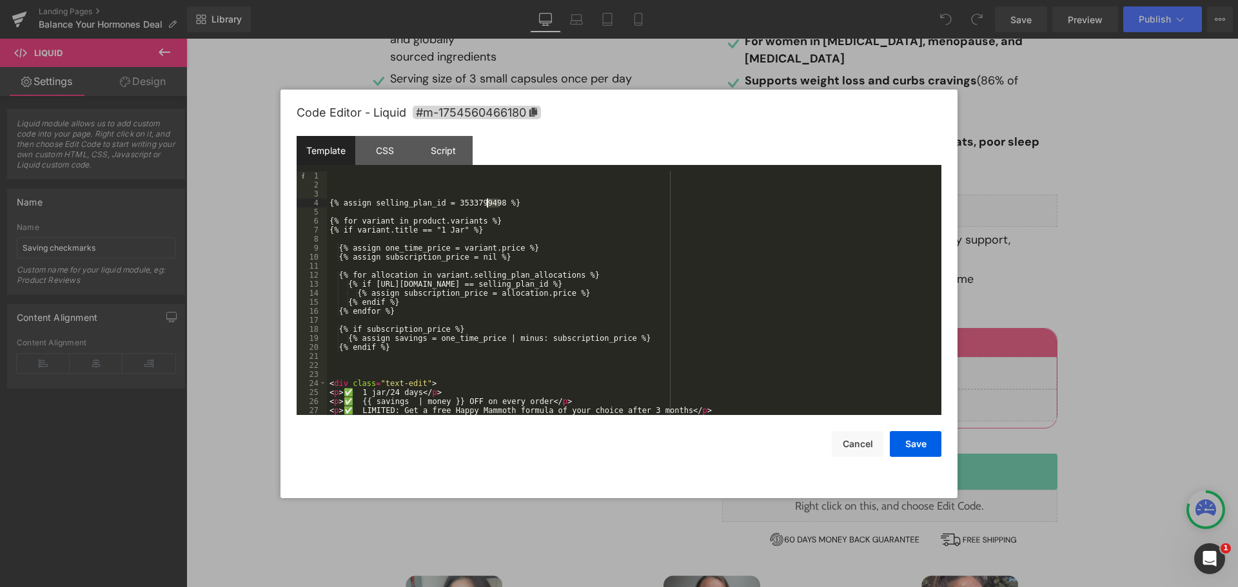
drag, startPoint x: 500, startPoint y: 200, endPoint x: 359, endPoint y: 198, distance: 141.2
click at [360, 198] on div "{% assign selling_plan_id = 3533799498 %} {% for variant in product.variants %}…" at bounding box center [631, 302] width 609 height 262
click at [419, 203] on div "{% assign selling_plan_id = 3533799498 %} {% for variant in product.variants %}…" at bounding box center [631, 293] width 609 height 244
drag, startPoint x: 465, startPoint y: 234, endPoint x: 485, endPoint y: 233, distance: 20.0
click at [485, 233] on div "{% assign selling_plan_id = 3533799498 %} {% for variant in product.variants %}…" at bounding box center [631, 302] width 609 height 262
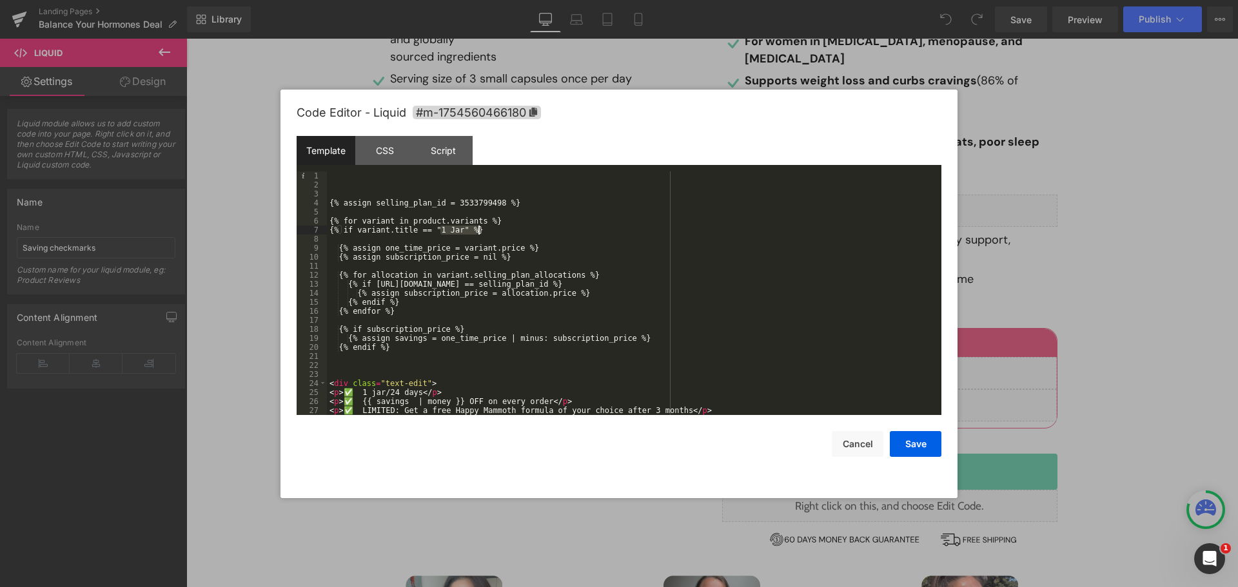
click at [498, 226] on div "{% assign selling_plan_id = 3533799498 %} {% for variant in product.variants %}…" at bounding box center [631, 293] width 609 height 244
click at [853, 449] on button "Cancel" at bounding box center [857, 444] width 52 height 26
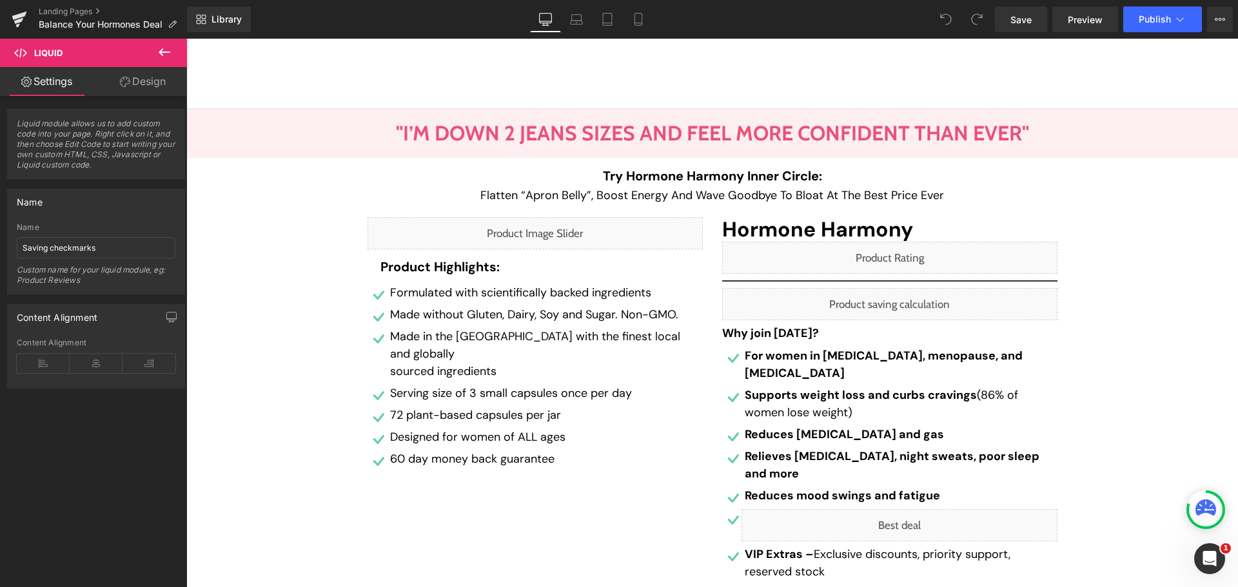
scroll to position [64, 0]
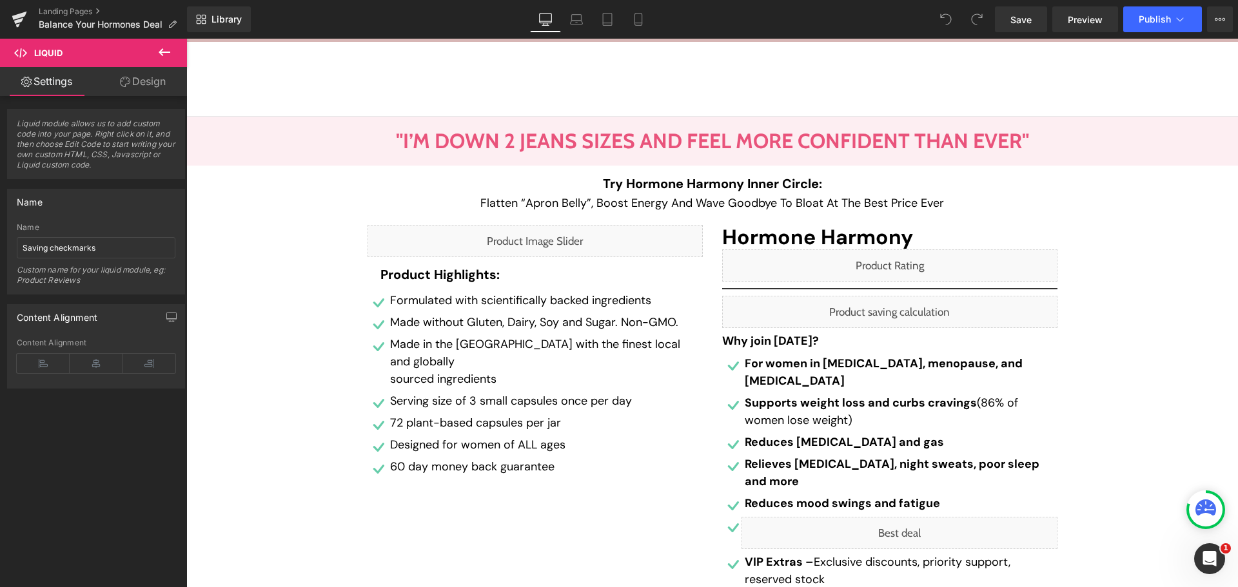
click at [899, 316] on div "Liquid" at bounding box center [889, 312] width 335 height 32
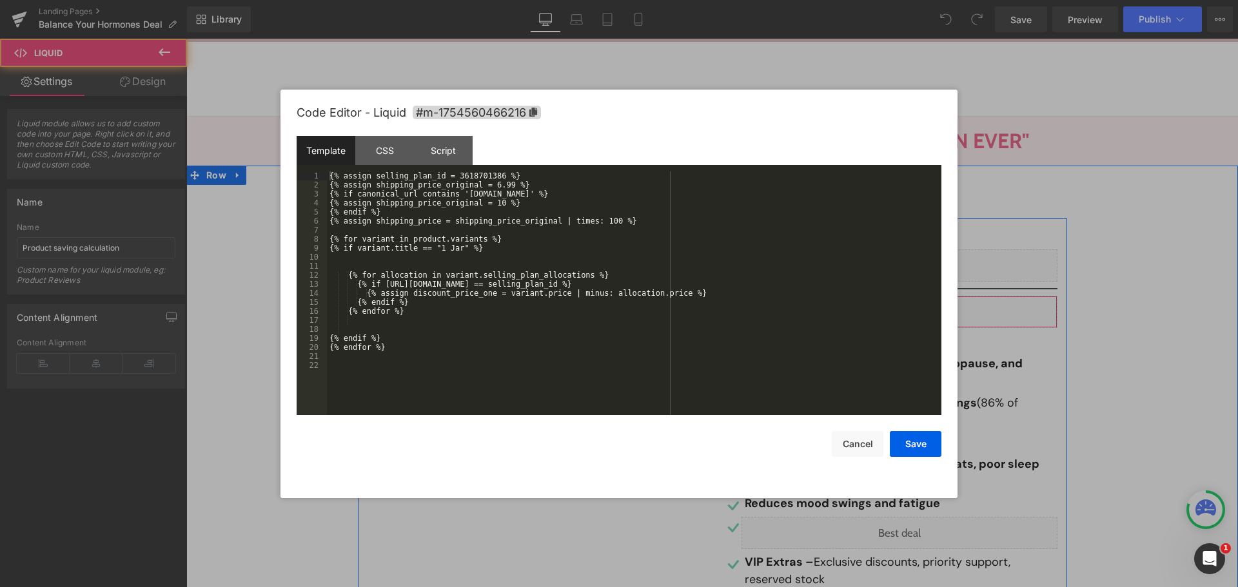
click at [907, 304] on div "Liquid" at bounding box center [889, 312] width 335 height 32
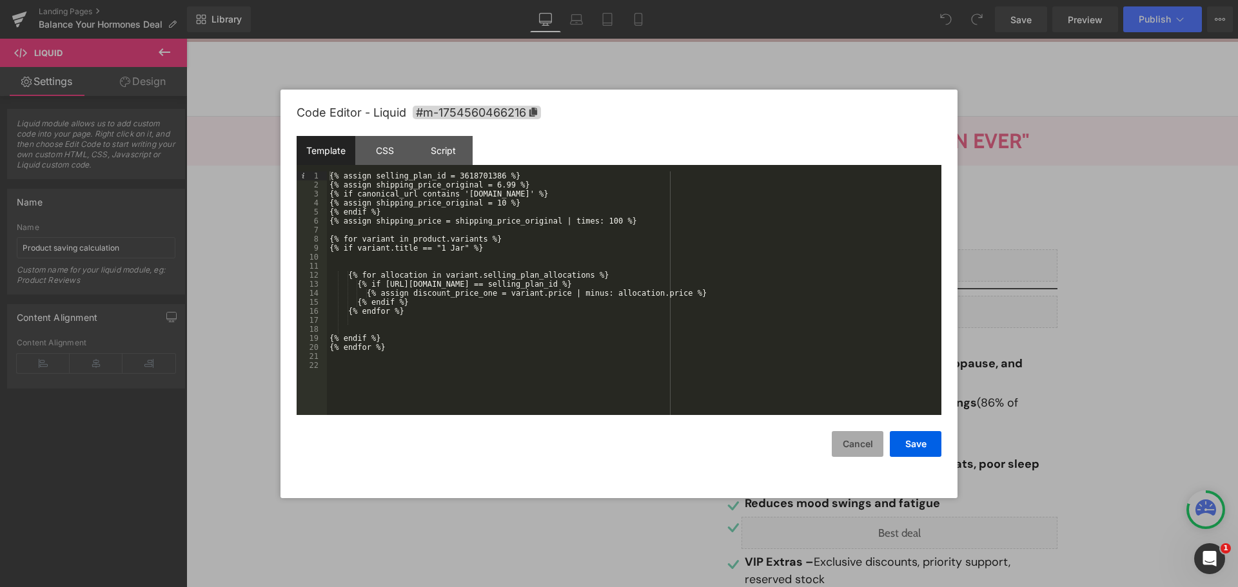
click at [853, 438] on button "Cancel" at bounding box center [857, 444] width 52 height 26
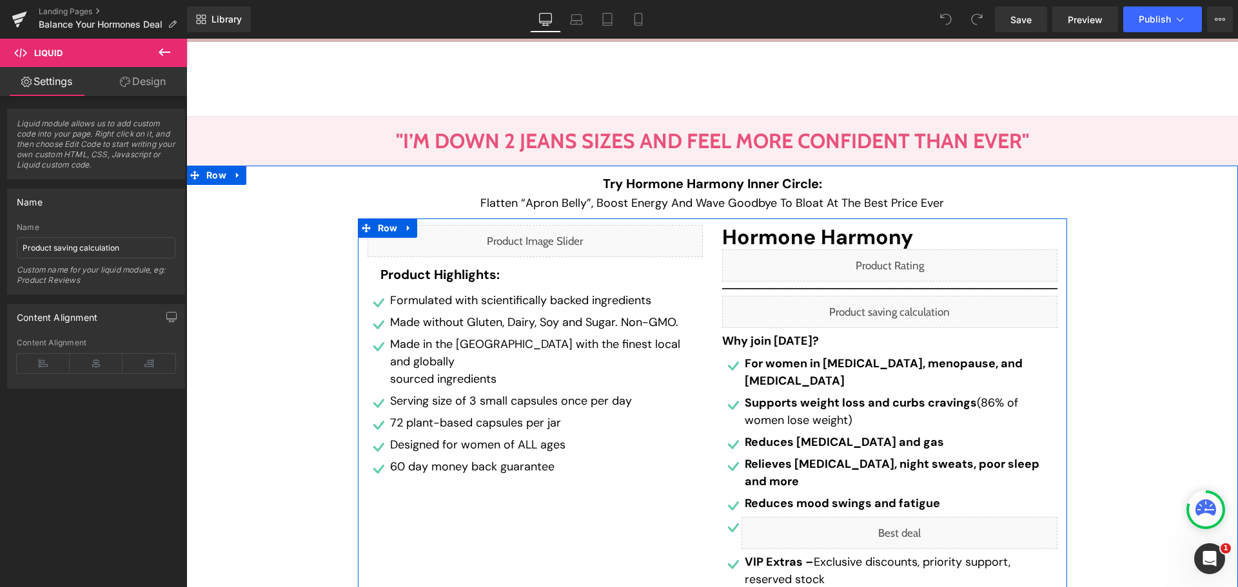
click at [898, 307] on div "Liquid" at bounding box center [889, 312] width 335 height 32
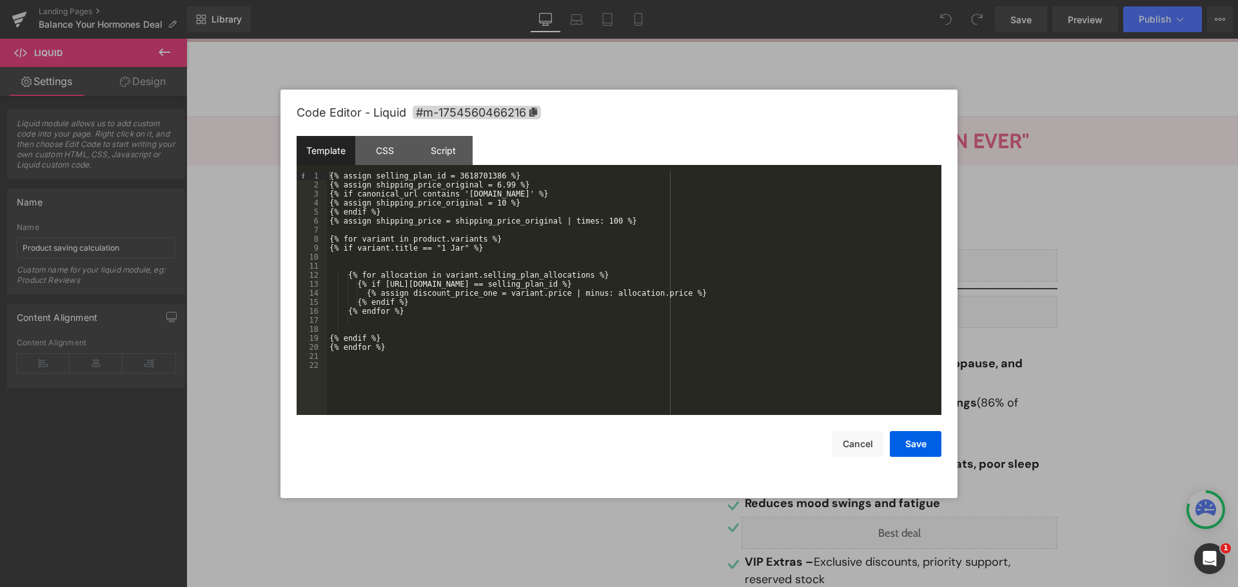
click at [887, 451] on div "Save Cancel" at bounding box center [618, 436] width 645 height 42
click at [866, 430] on div "Save Cancel" at bounding box center [618, 436] width 645 height 42
click at [866, 432] on button "Cancel" at bounding box center [857, 444] width 52 height 26
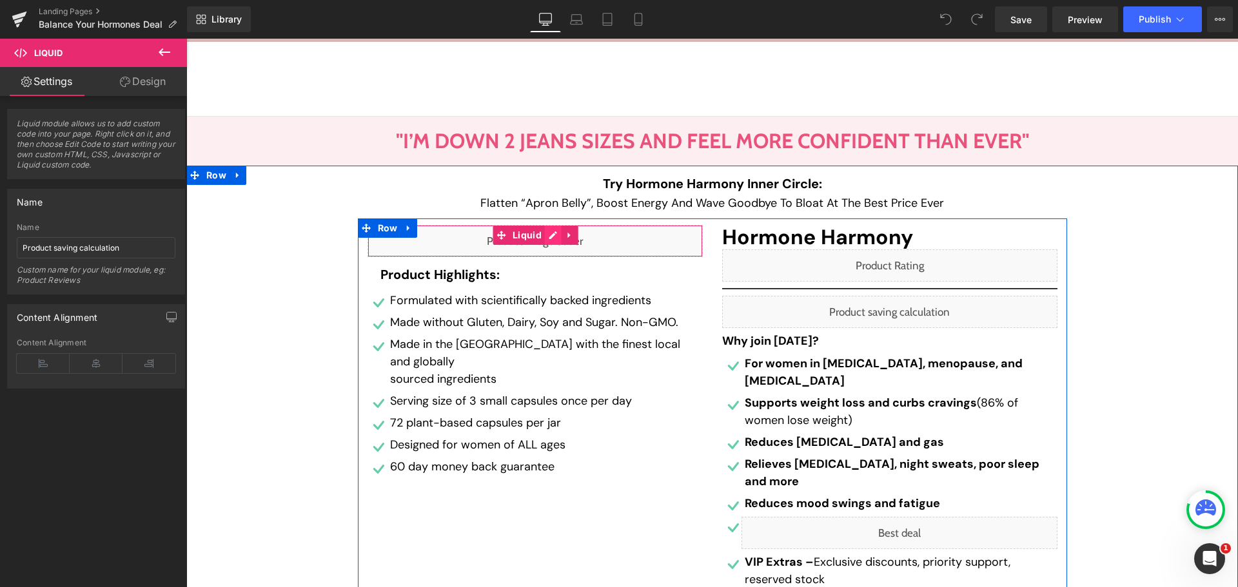
click at [545, 240] on div "Liquid" at bounding box center [534, 241] width 335 height 32
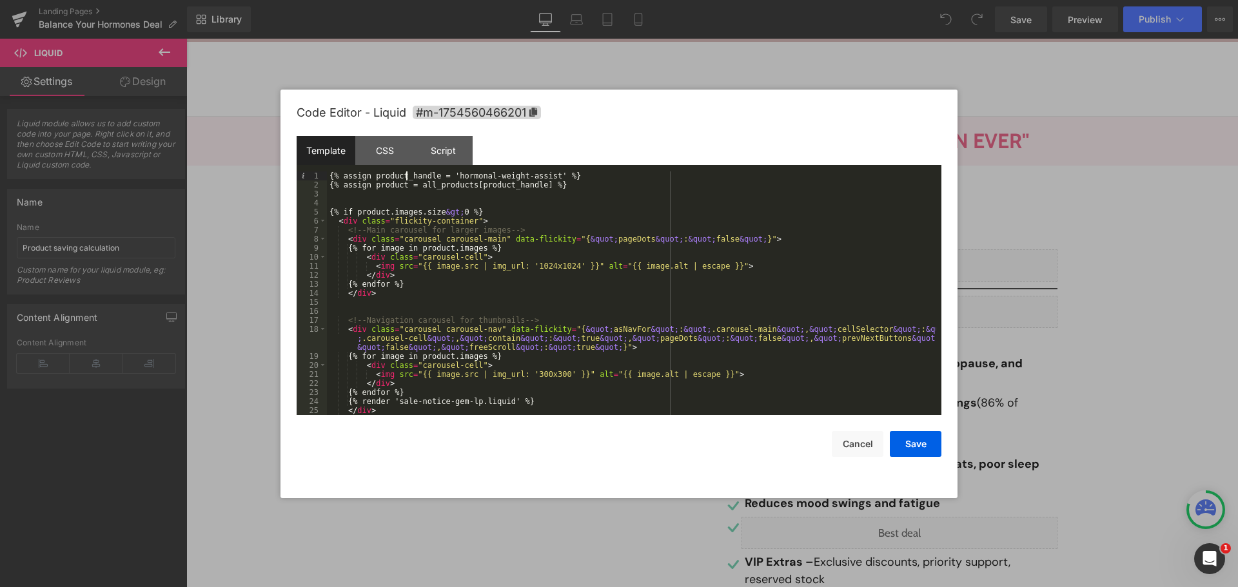
click at [405, 177] on div "{% assign product_handle = 'hormonal-weight-assist' %} {% assign product = all_…" at bounding box center [631, 302] width 609 height 262
click at [853, 447] on button "Cancel" at bounding box center [857, 444] width 52 height 26
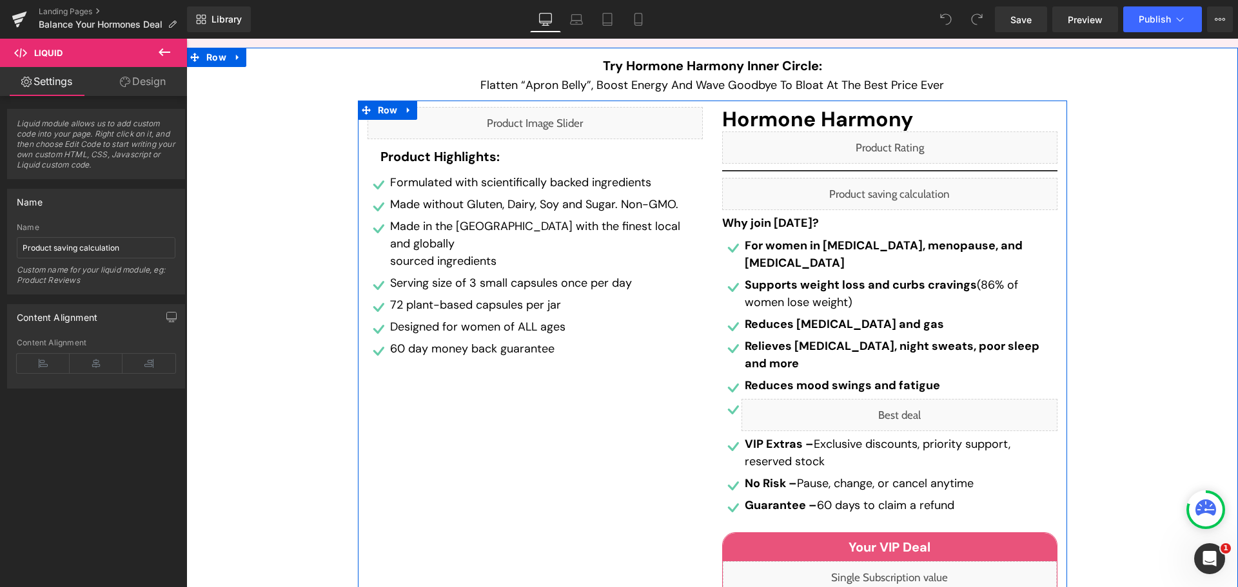
scroll to position [193, 0]
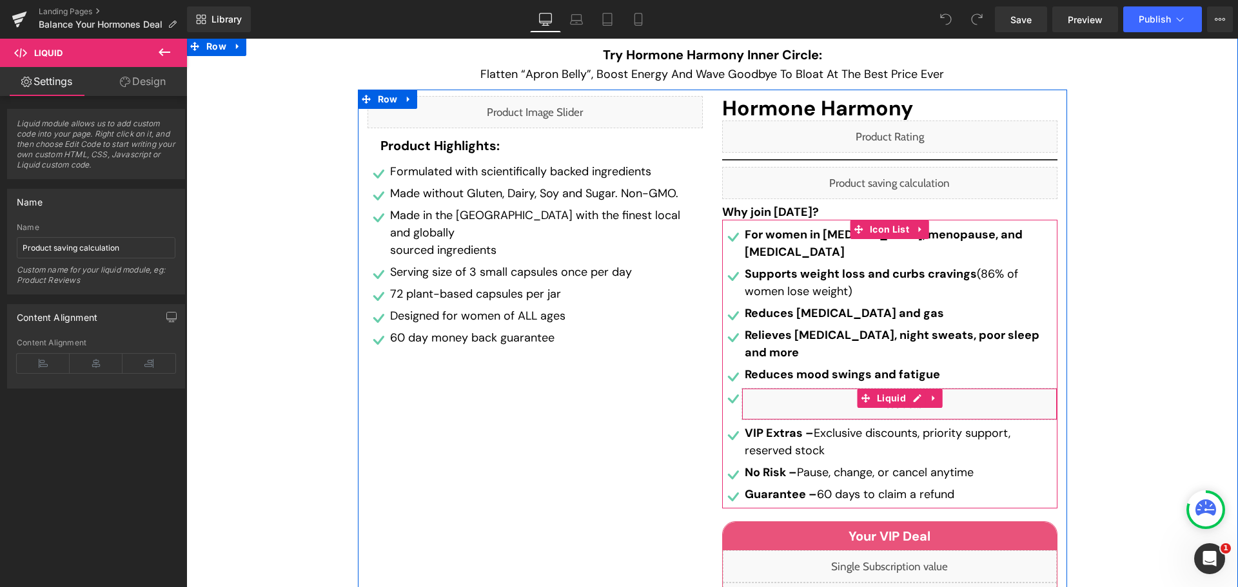
click at [909, 388] on div "Liquid" at bounding box center [899, 404] width 316 height 32
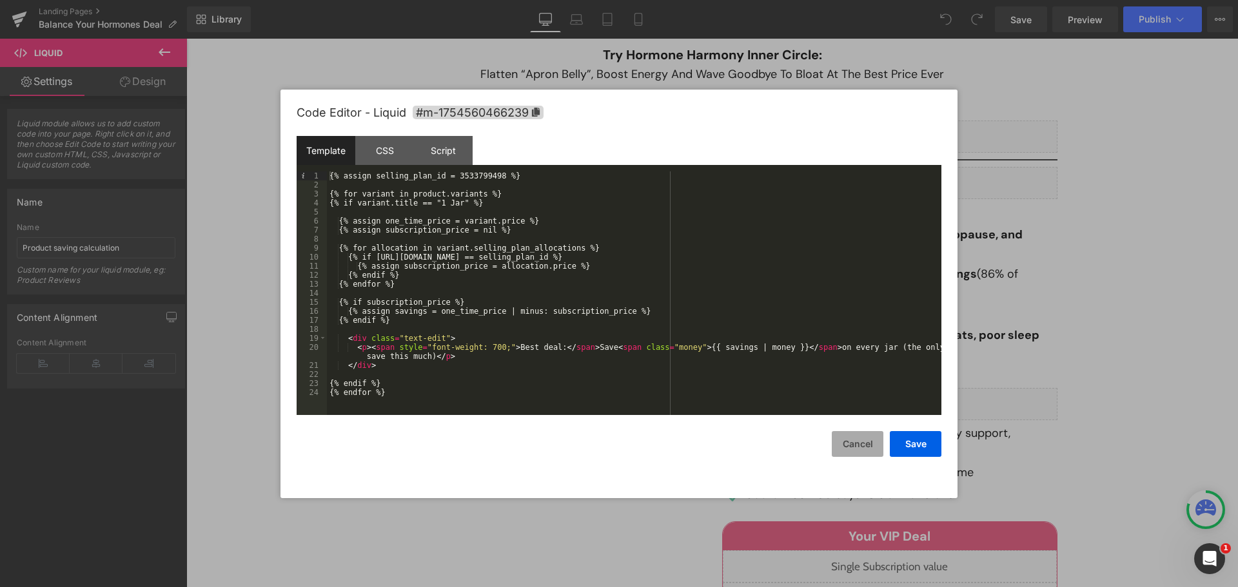
click at [860, 445] on button "Cancel" at bounding box center [857, 444] width 52 height 26
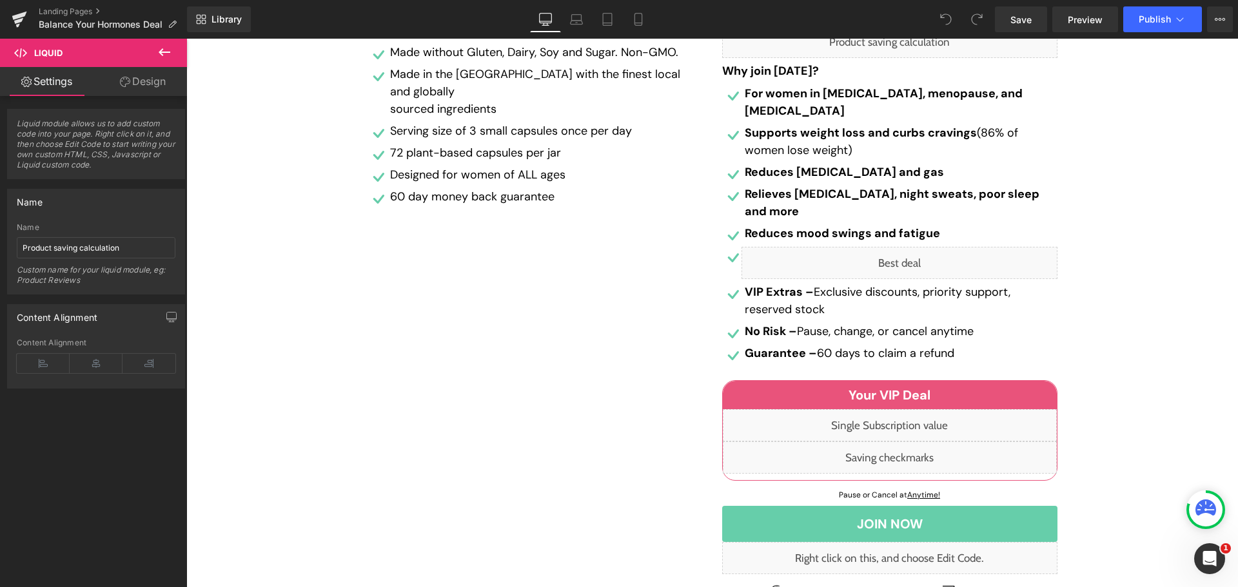
scroll to position [387, 0]
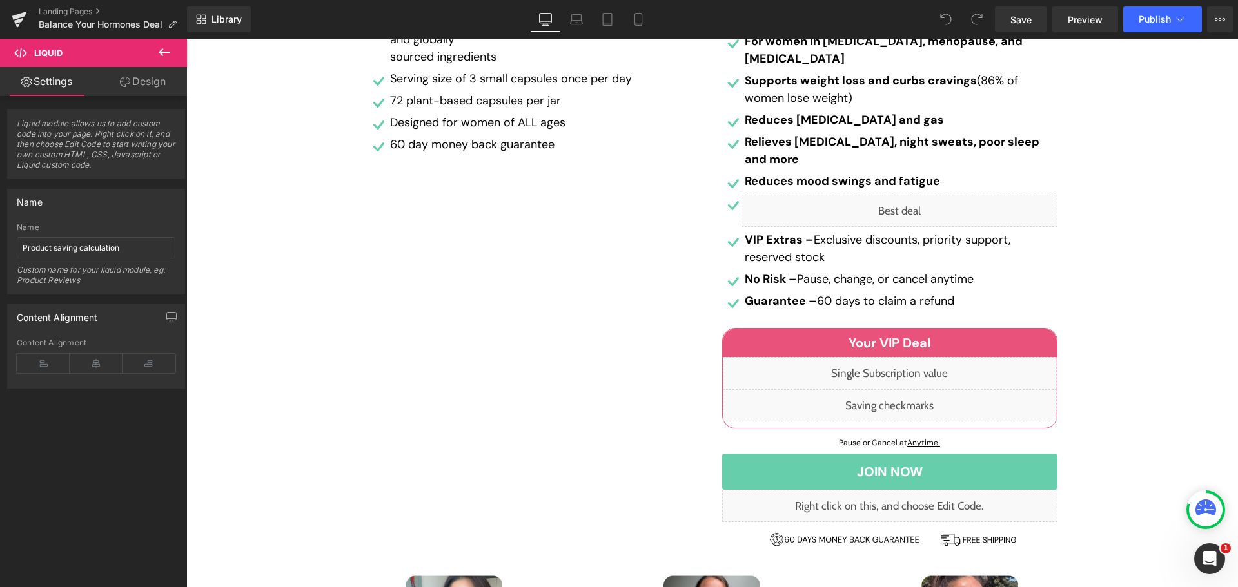
click at [563, 319] on div "Liquid Product Highlights: Heading Icon Formulated with scientifically backed i…" at bounding box center [535, 228] width 354 height 651
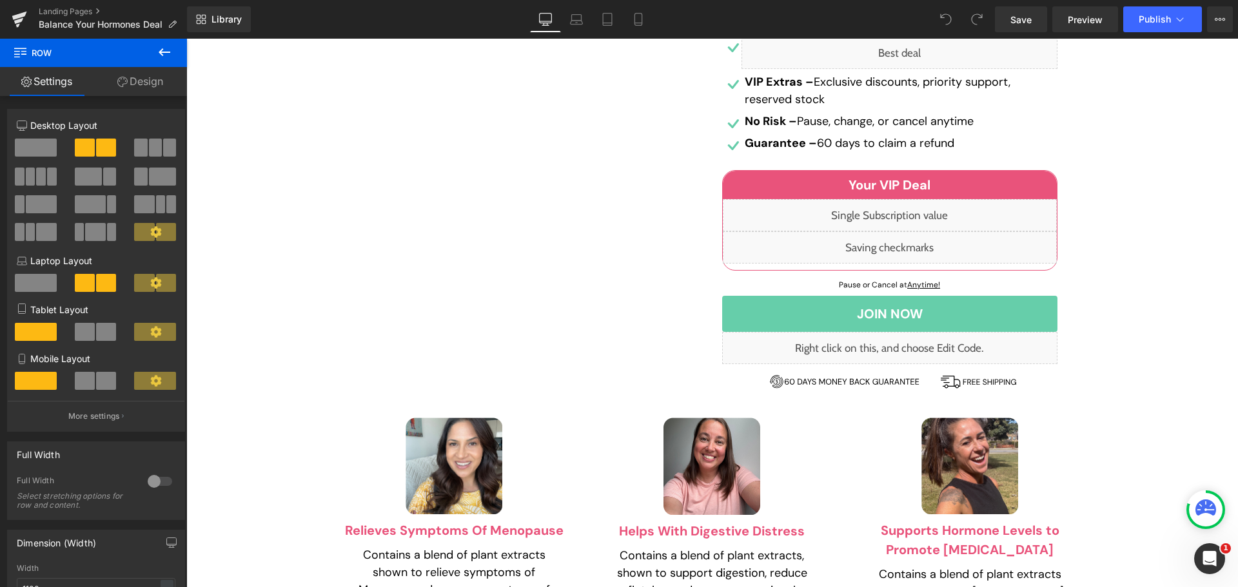
scroll to position [516, 0]
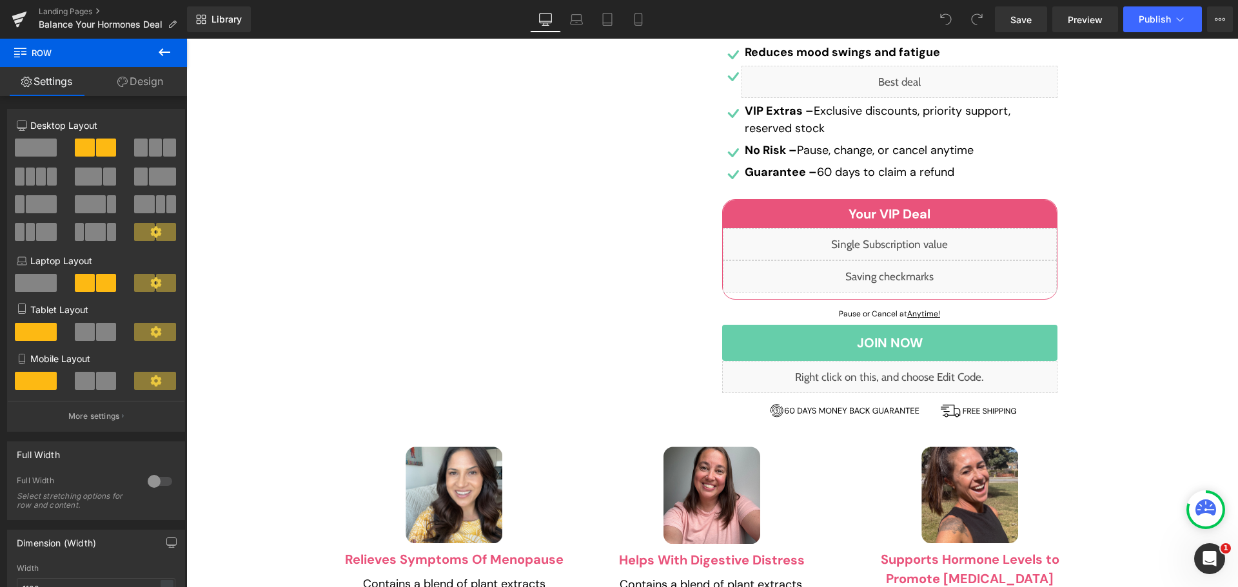
click at [889, 228] on div "Liquid" at bounding box center [890, 244] width 334 height 32
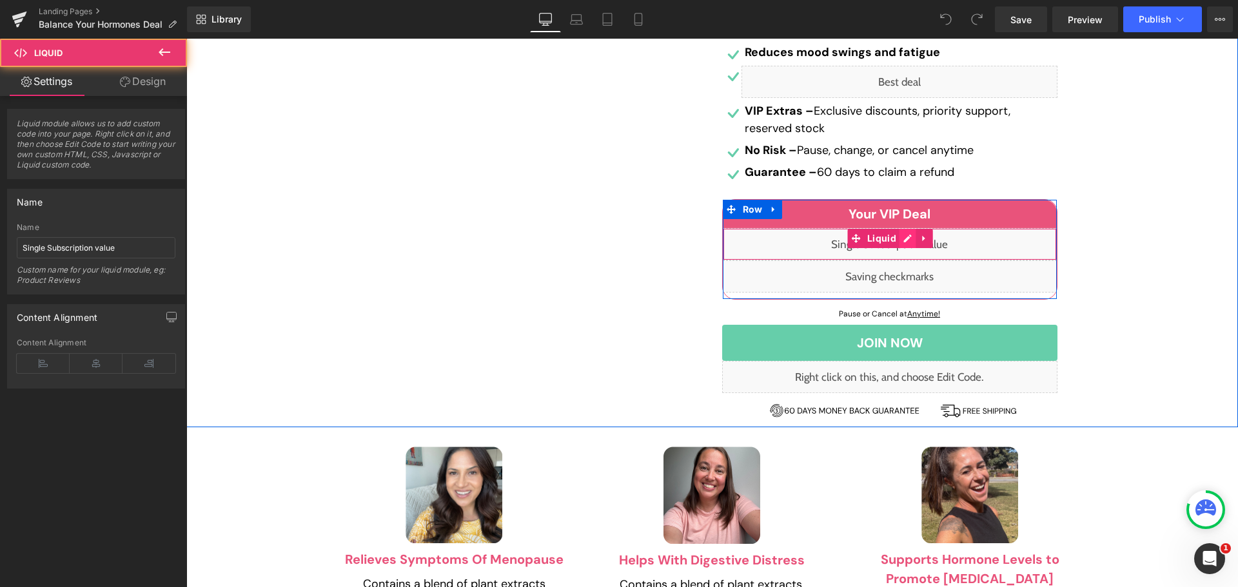
click at [902, 228] on div "Liquid" at bounding box center [890, 244] width 334 height 32
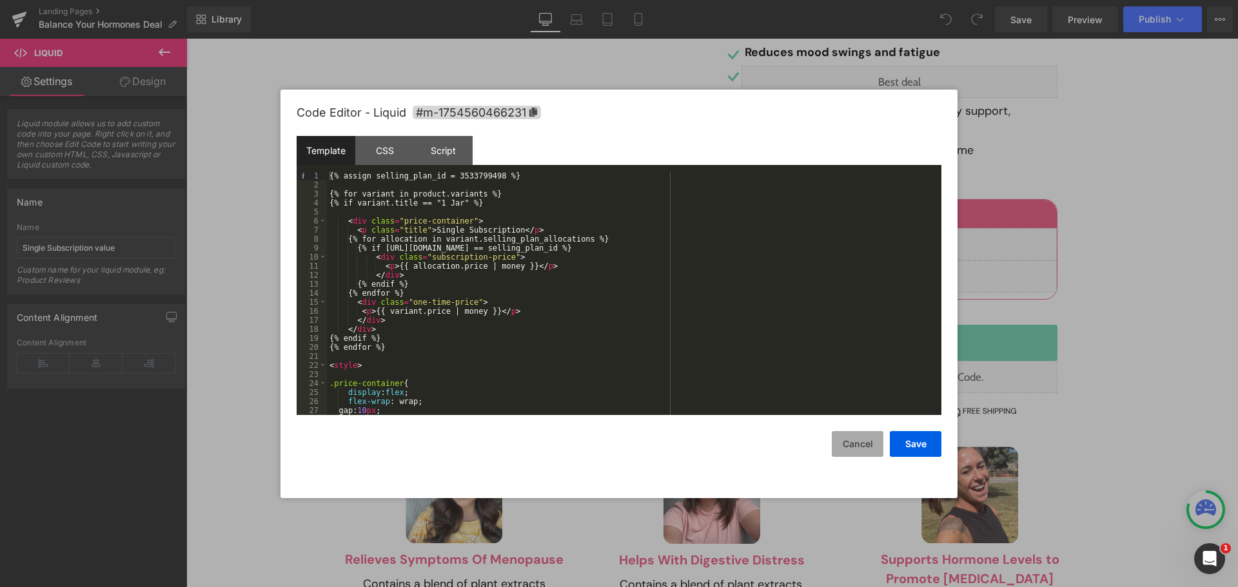
click at [851, 447] on button "Cancel" at bounding box center [857, 444] width 52 height 26
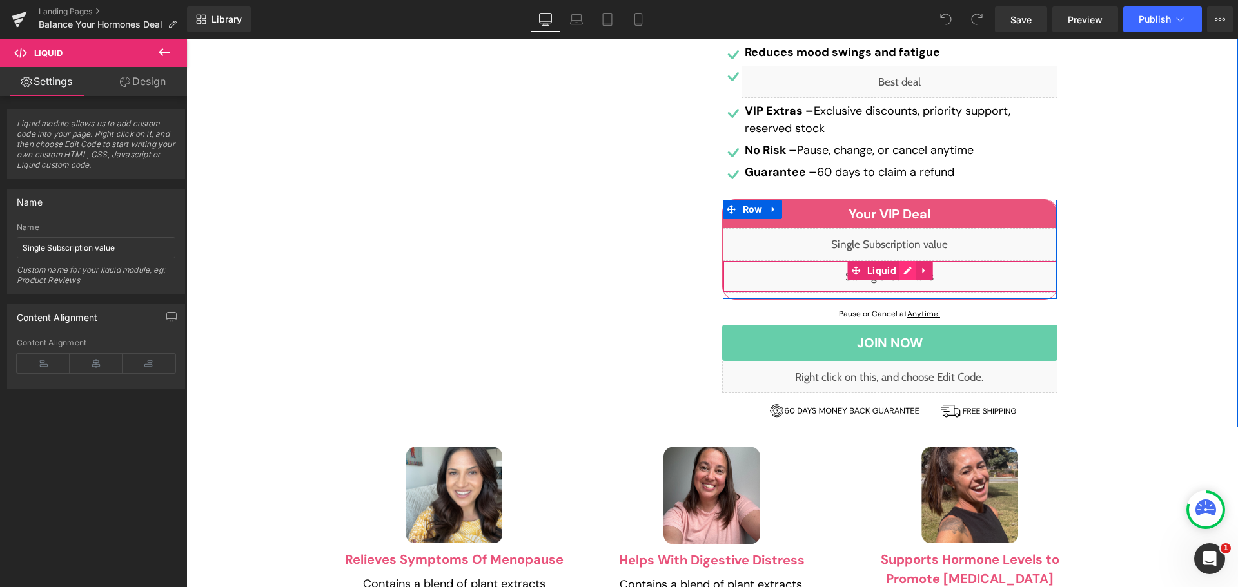
click at [902, 260] on div "Liquid" at bounding box center [890, 276] width 334 height 32
